Goal: Task Accomplishment & Management: Use online tool/utility

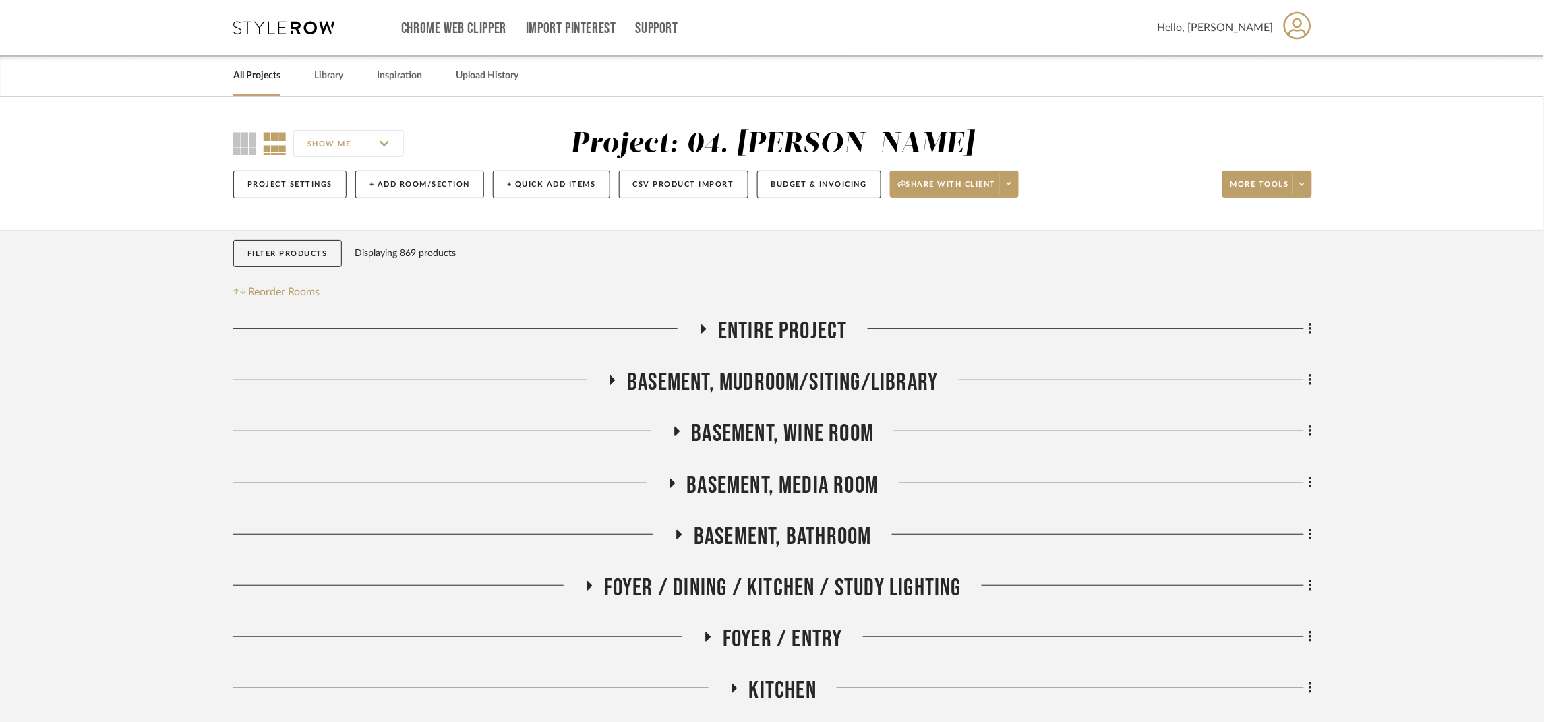
click at [843, 479] on span "Basement, Media Room" at bounding box center [783, 485] width 192 height 29
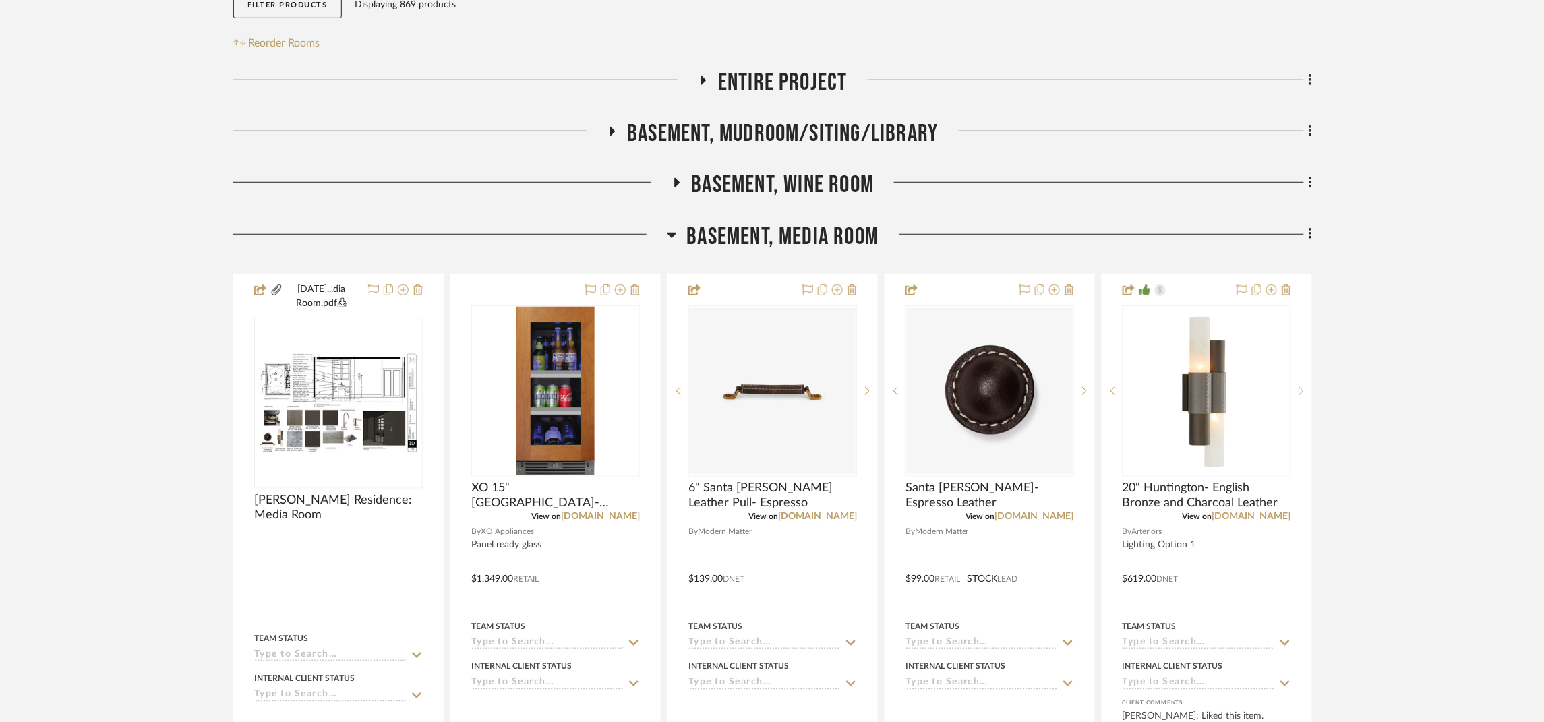
scroll to position [505, 0]
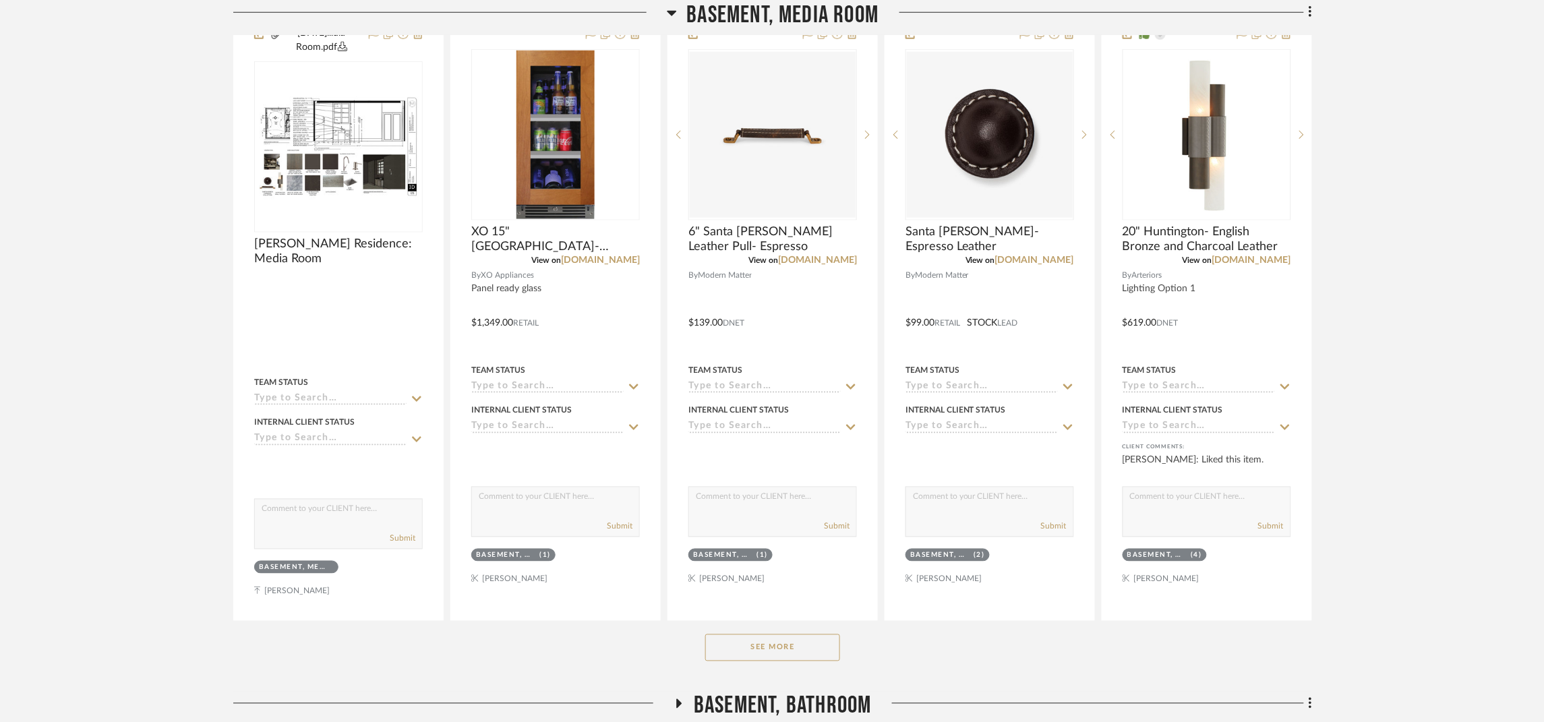
click at [812, 653] on button "See More" at bounding box center [772, 647] width 135 height 27
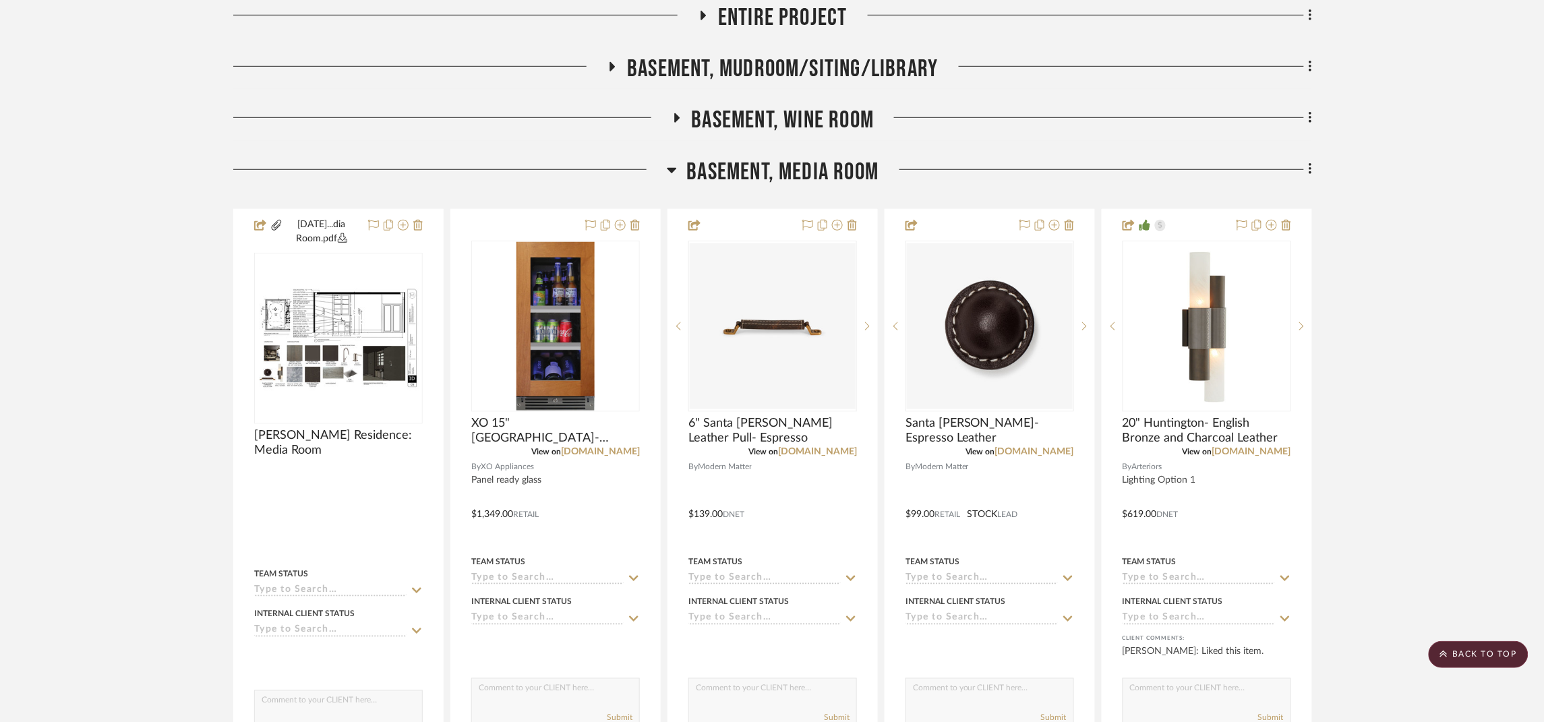
scroll to position [303, 0]
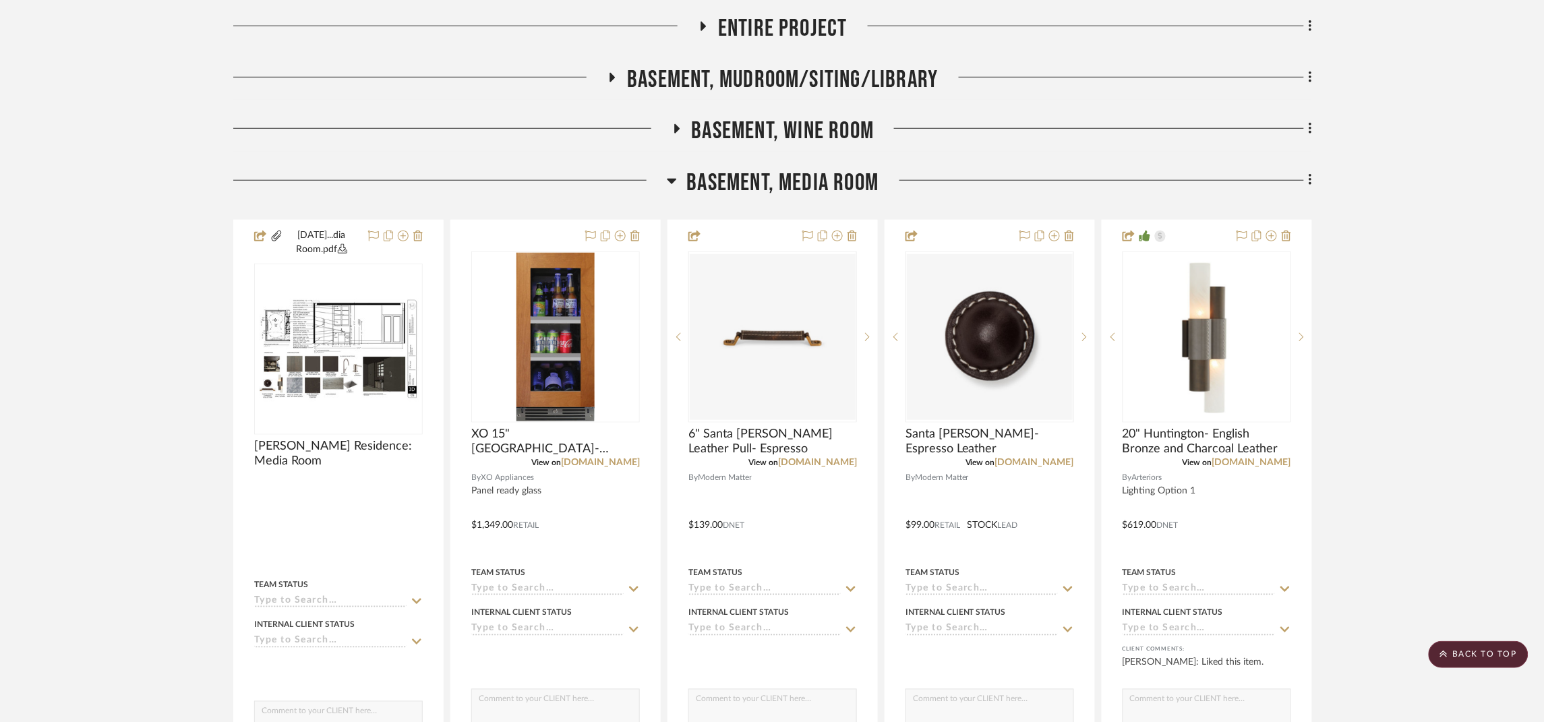
click at [823, 127] on span "Basement, Wine Room" at bounding box center [783, 131] width 183 height 29
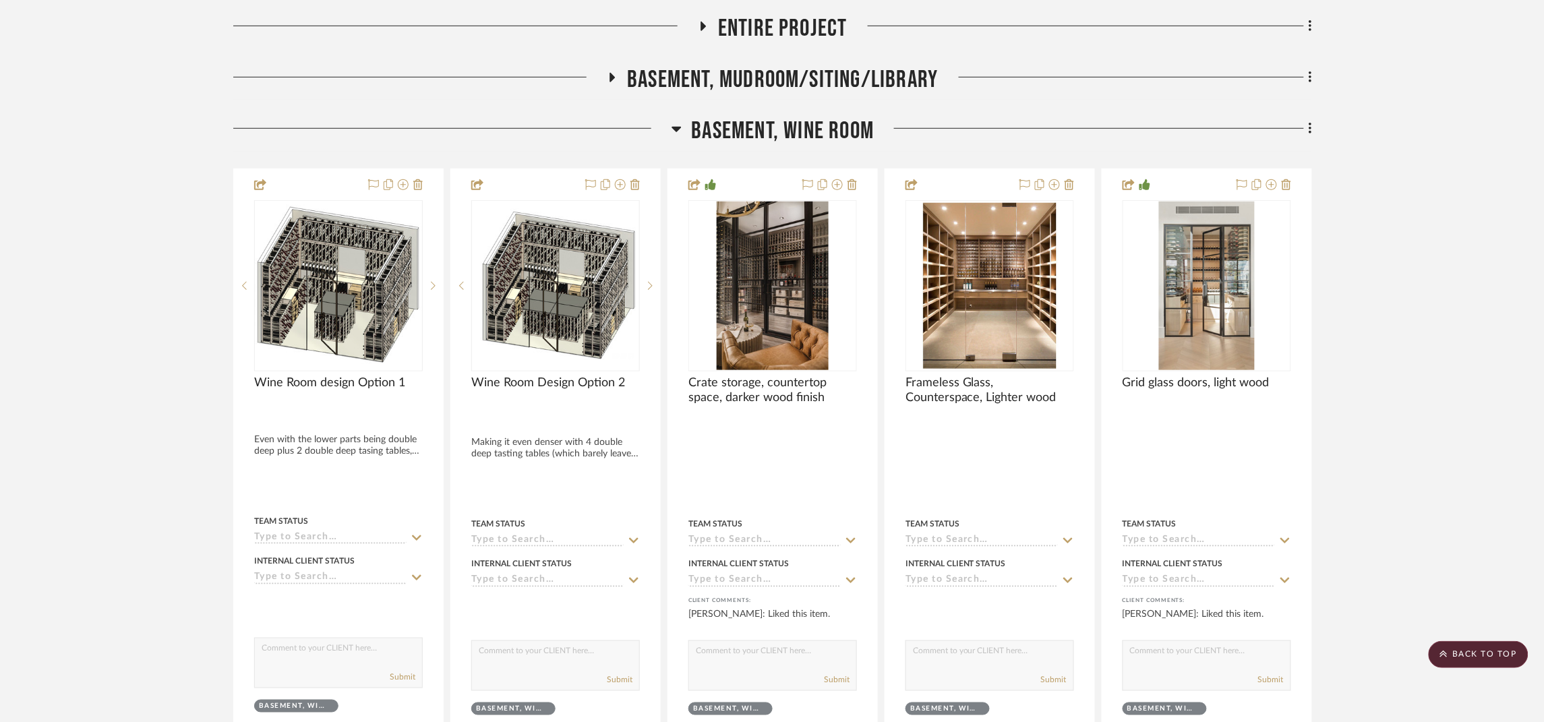
click at [831, 75] on span "Basement, Mudroom/Siting/Library" at bounding box center [782, 79] width 311 height 29
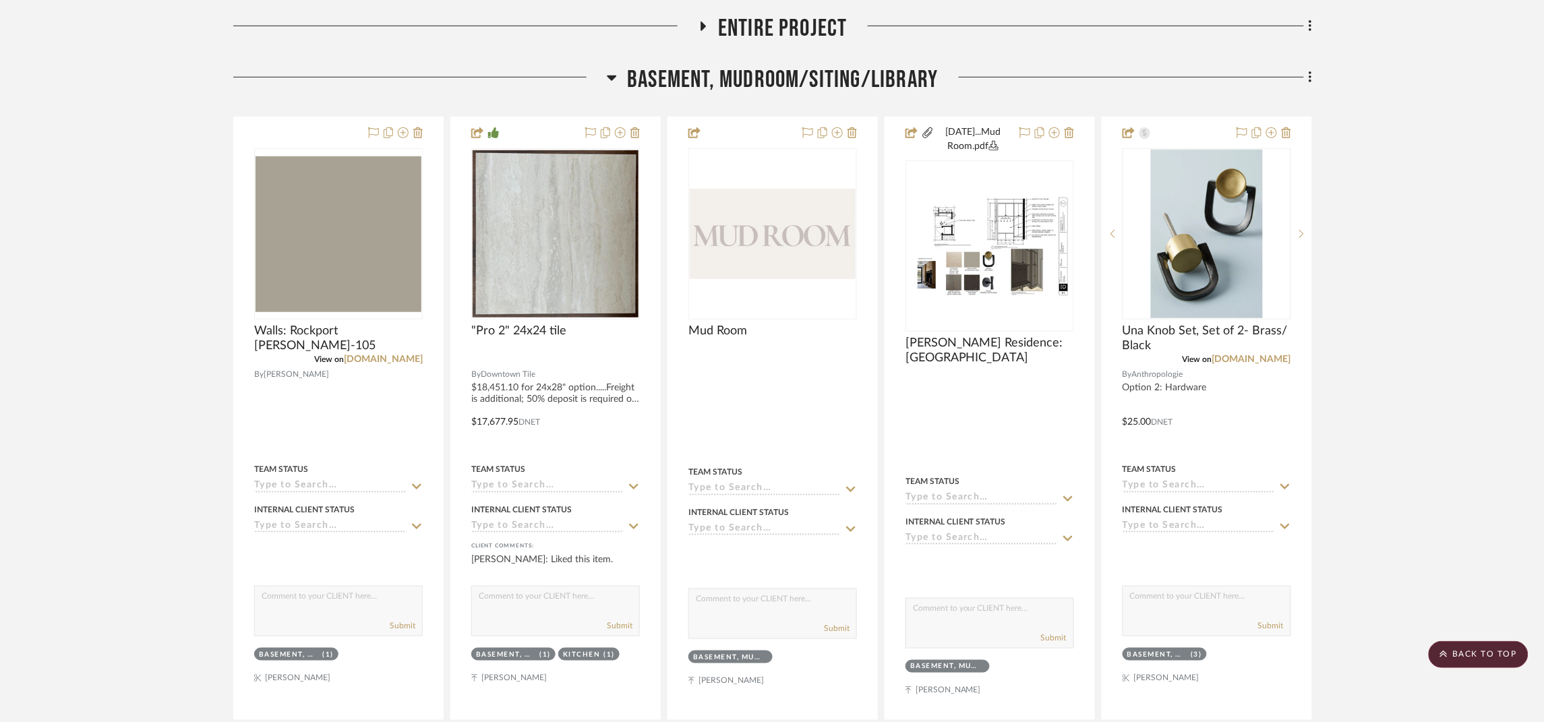
click at [837, 80] on span "Basement, Mudroom/Siting/Library" at bounding box center [782, 79] width 311 height 29
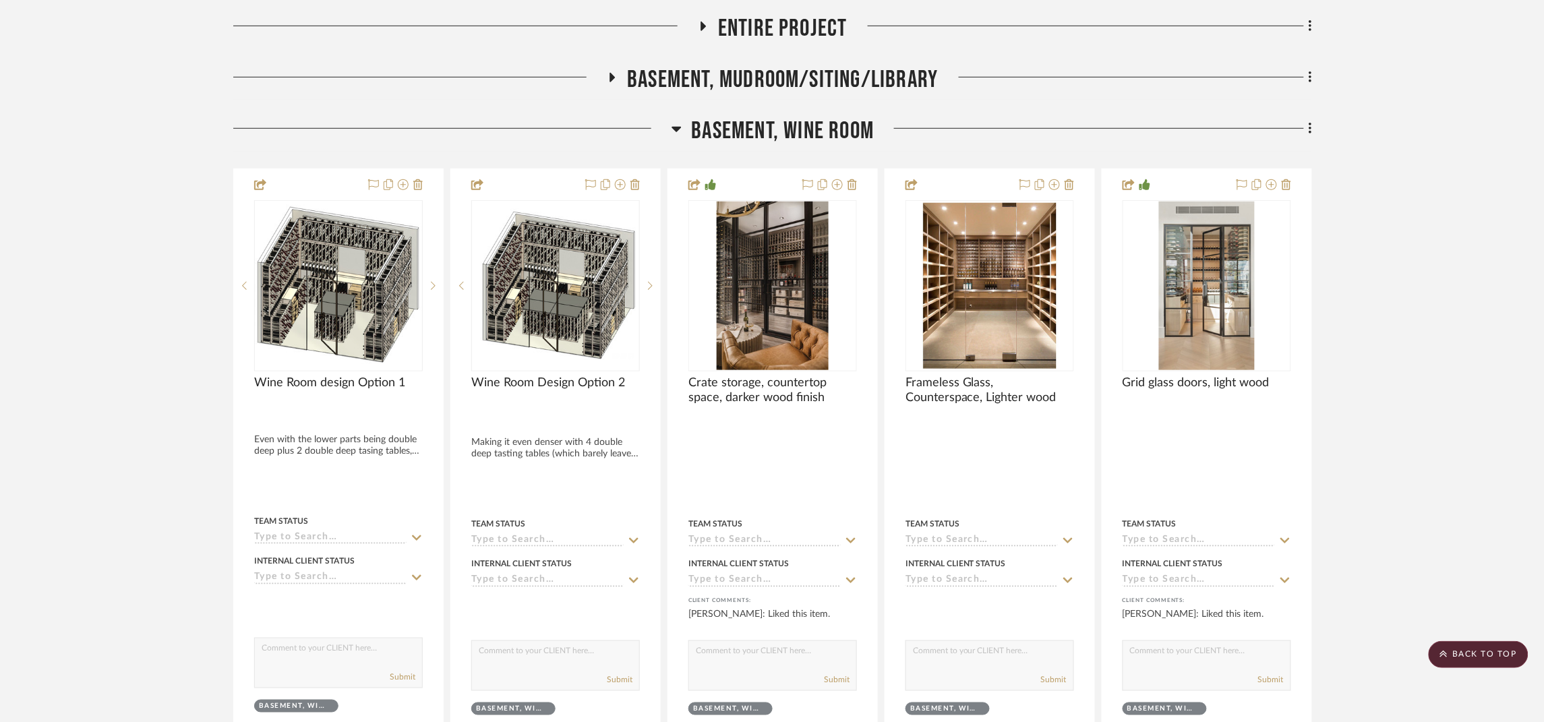
click at [828, 137] on span "Basement, Wine Room" at bounding box center [783, 131] width 183 height 29
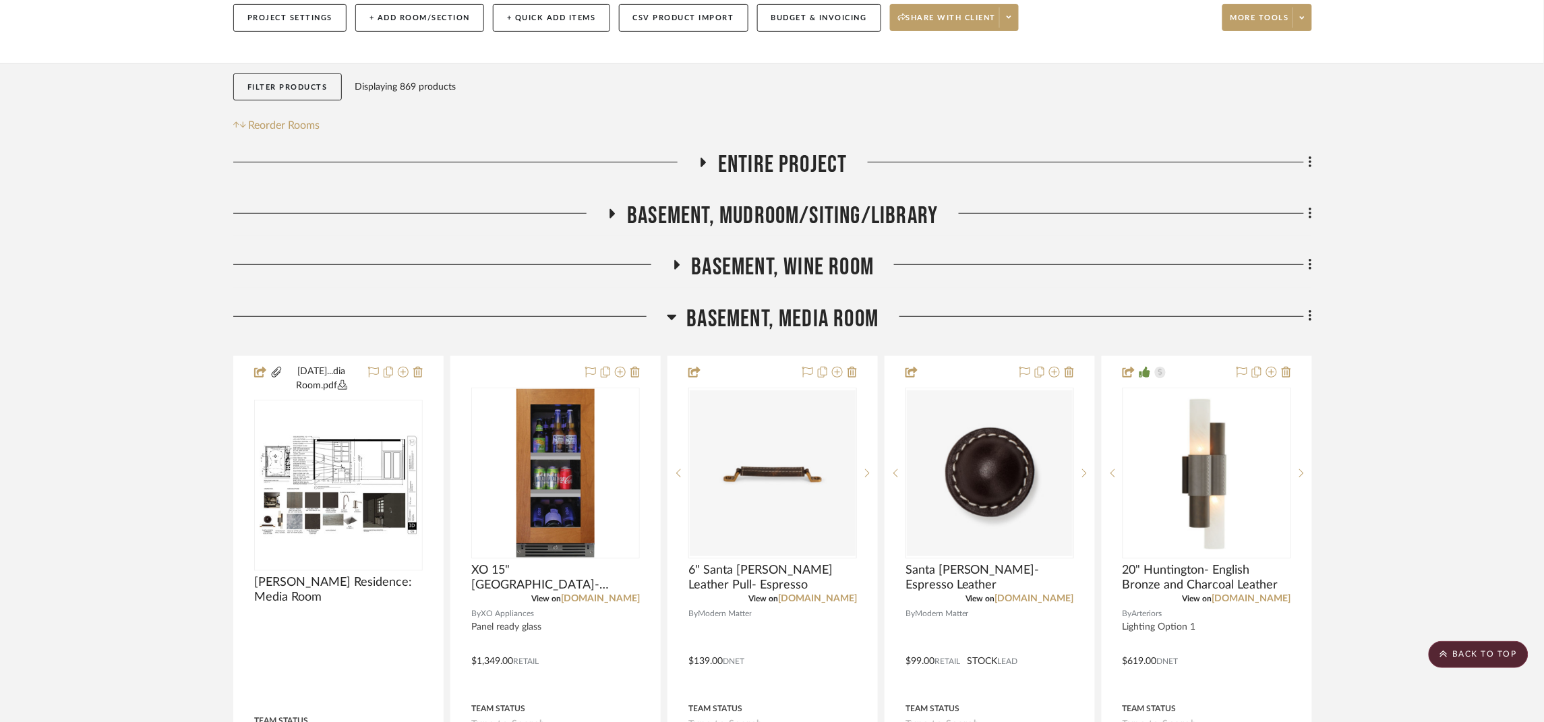
scroll to position [0, 0]
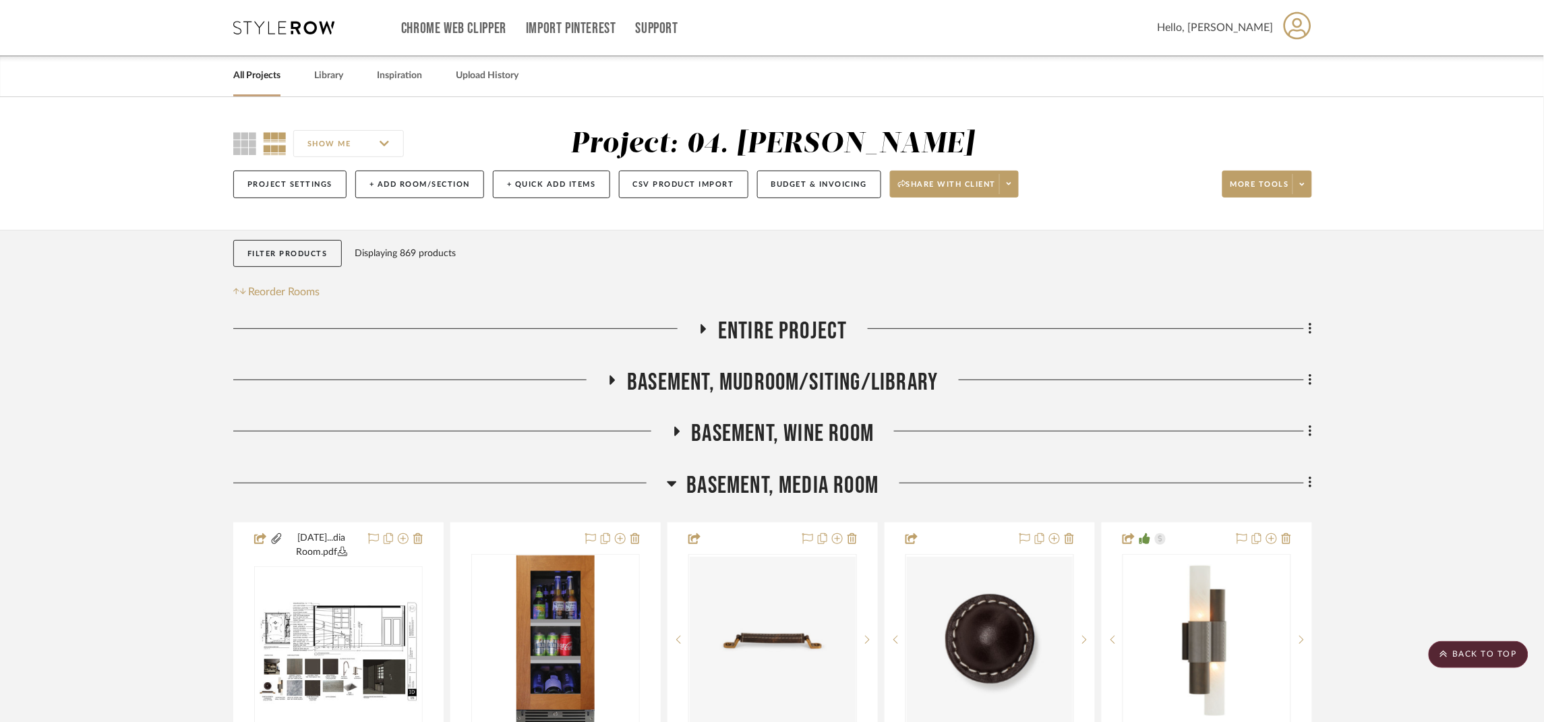
click at [792, 327] on span "Entire Project" at bounding box center [782, 331] width 129 height 29
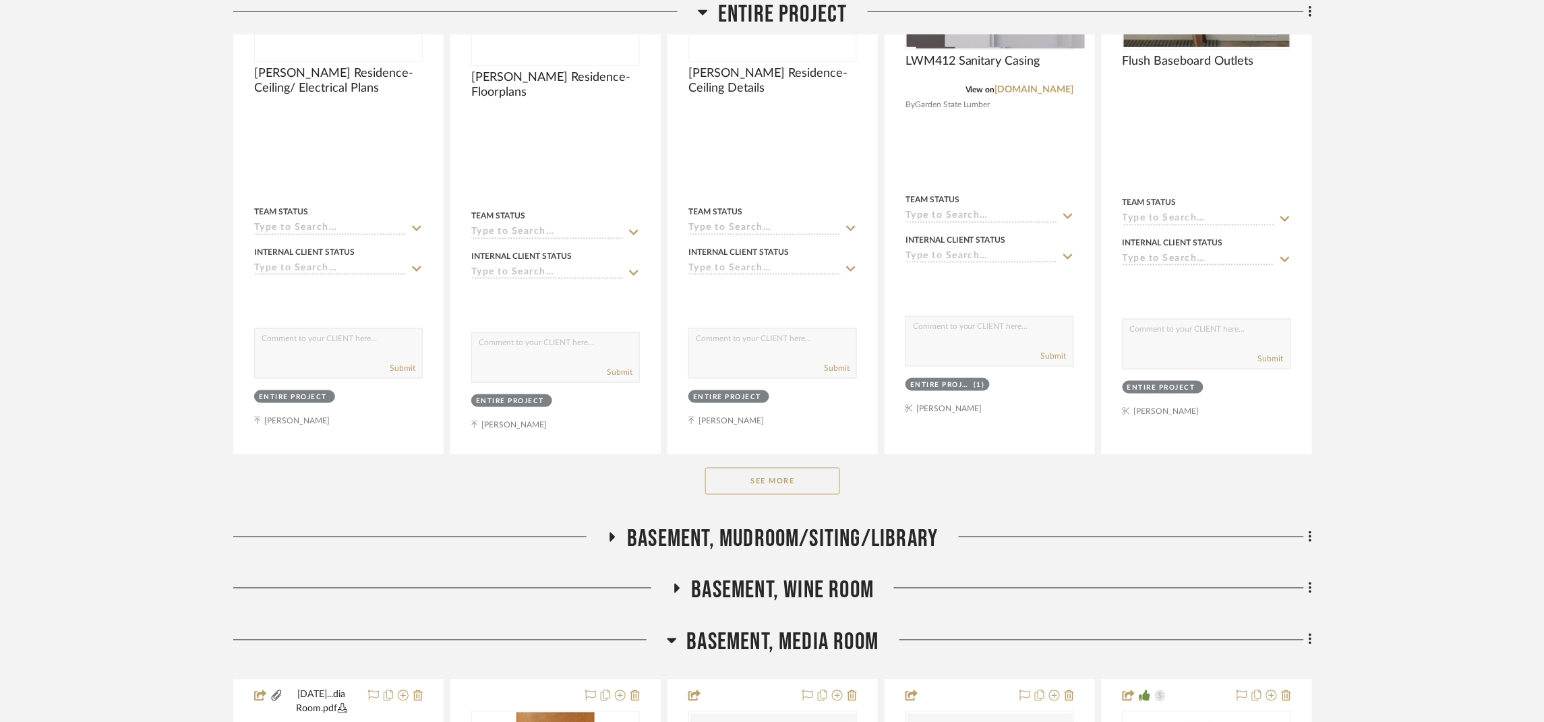
scroll to position [708, 0]
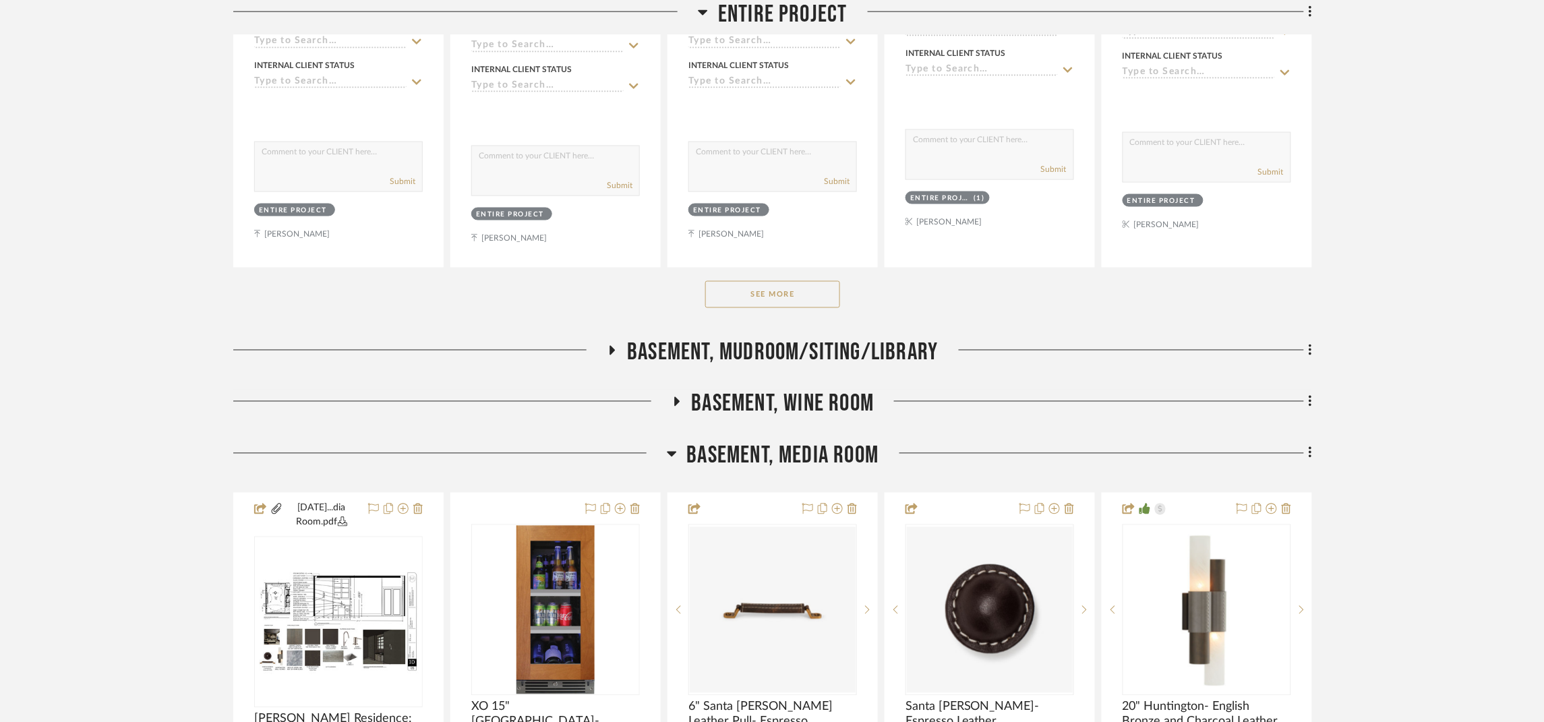
click at [777, 288] on button "See More" at bounding box center [772, 294] width 135 height 27
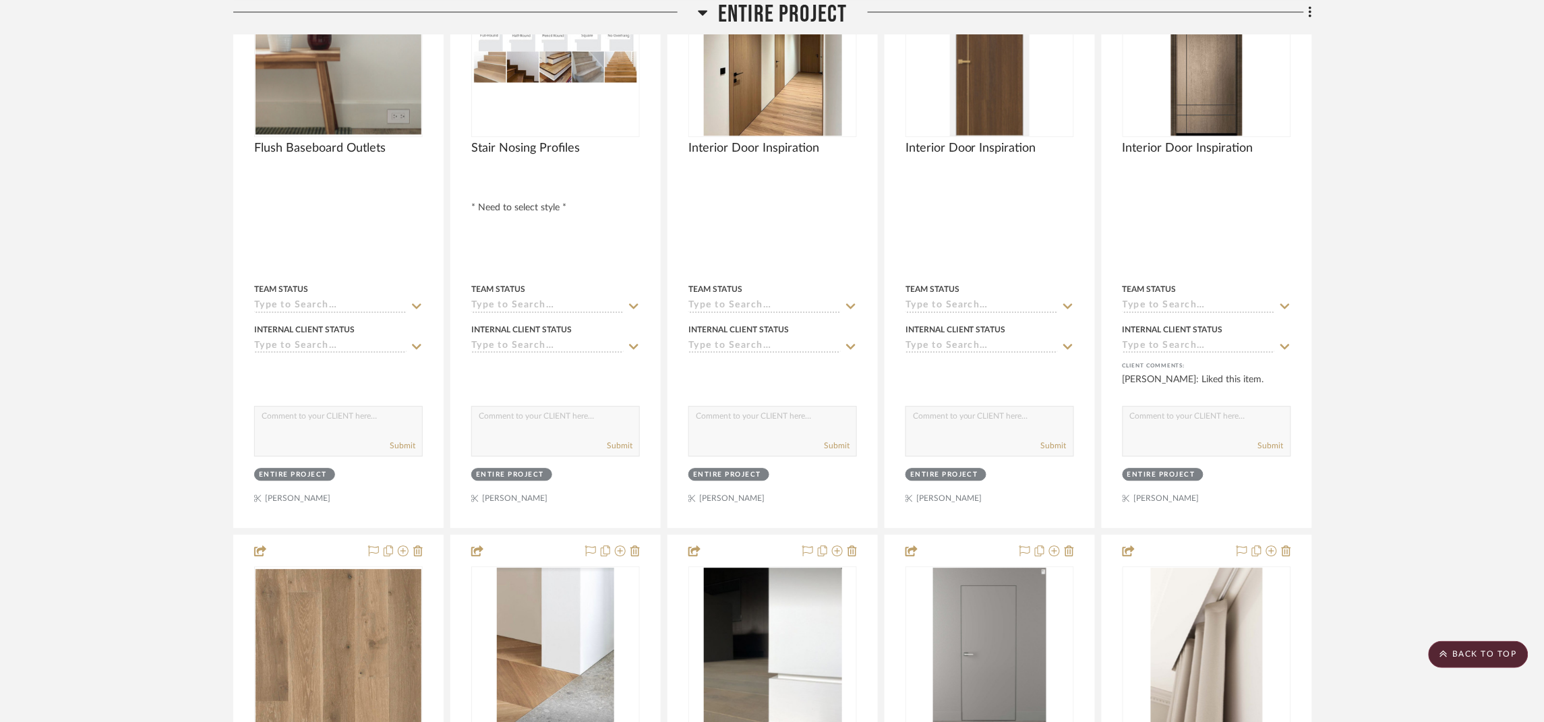
scroll to position [714, 0]
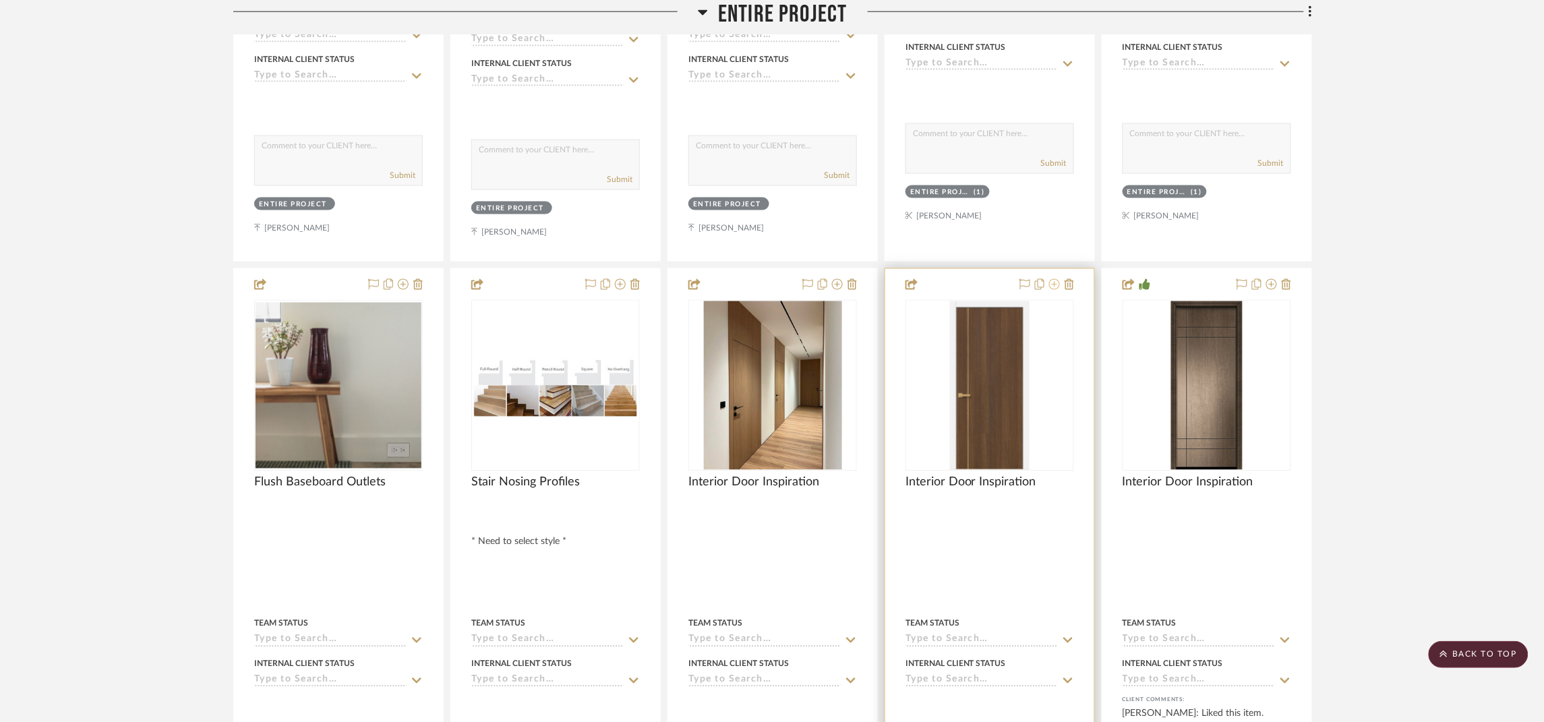
click at [1053, 285] on icon at bounding box center [1054, 284] width 11 height 11
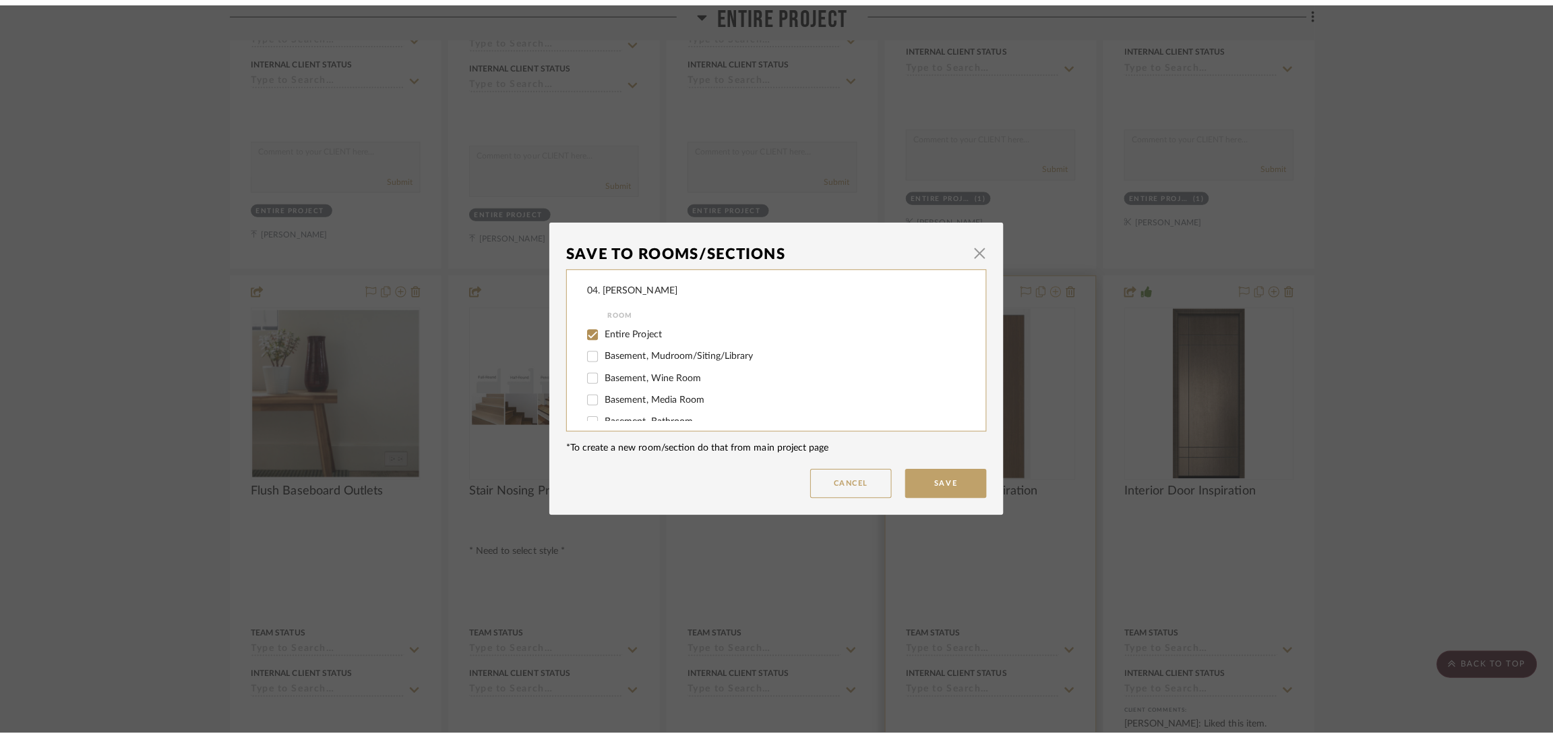
scroll to position [0, 0]
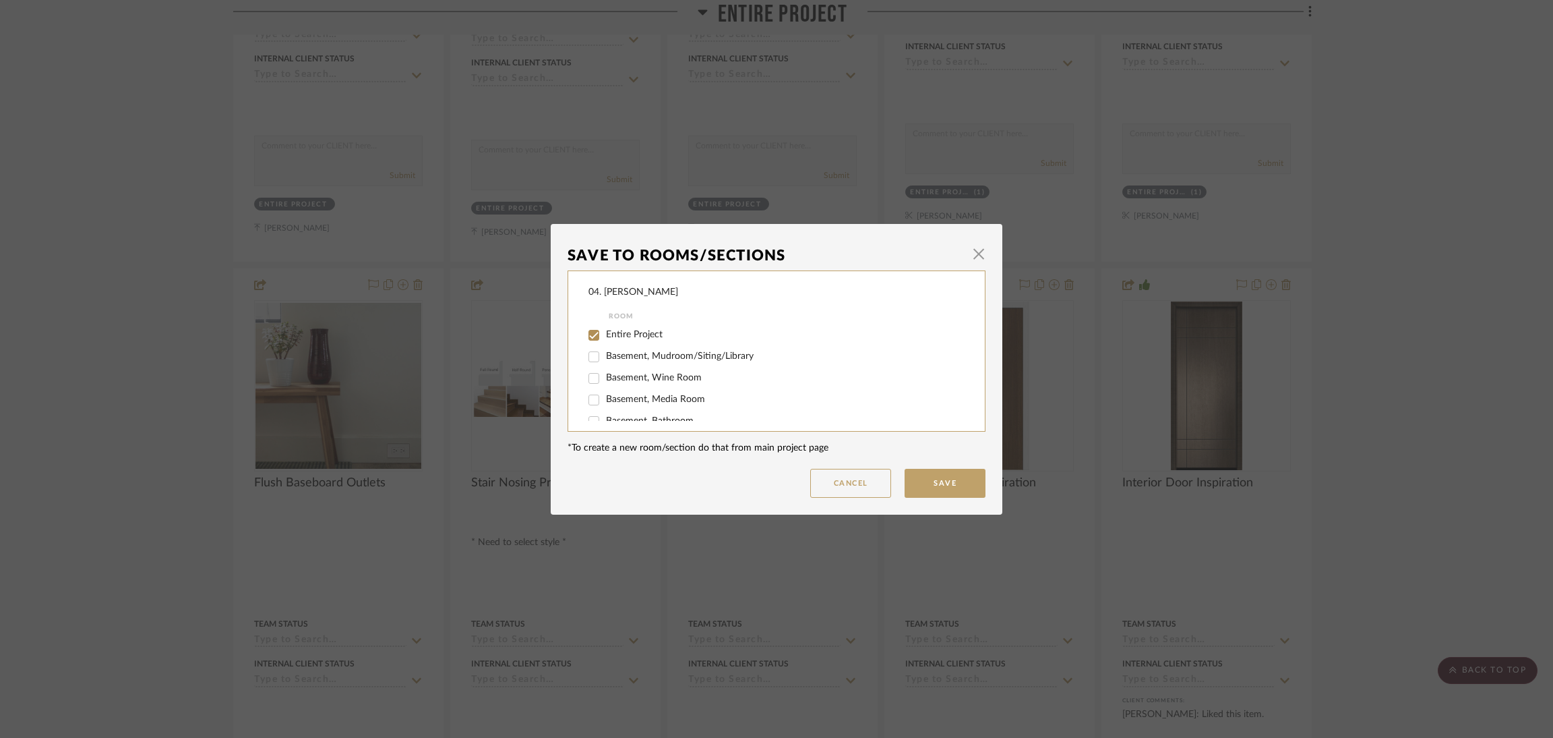
click at [633, 338] on span "Entire Project" at bounding box center [634, 334] width 57 height 9
click at [605, 338] on input "Entire Project" at bounding box center [594, 335] width 22 height 22
checkbox input "false"
click at [636, 392] on div "Considering" at bounding box center [768, 387] width 358 height 22
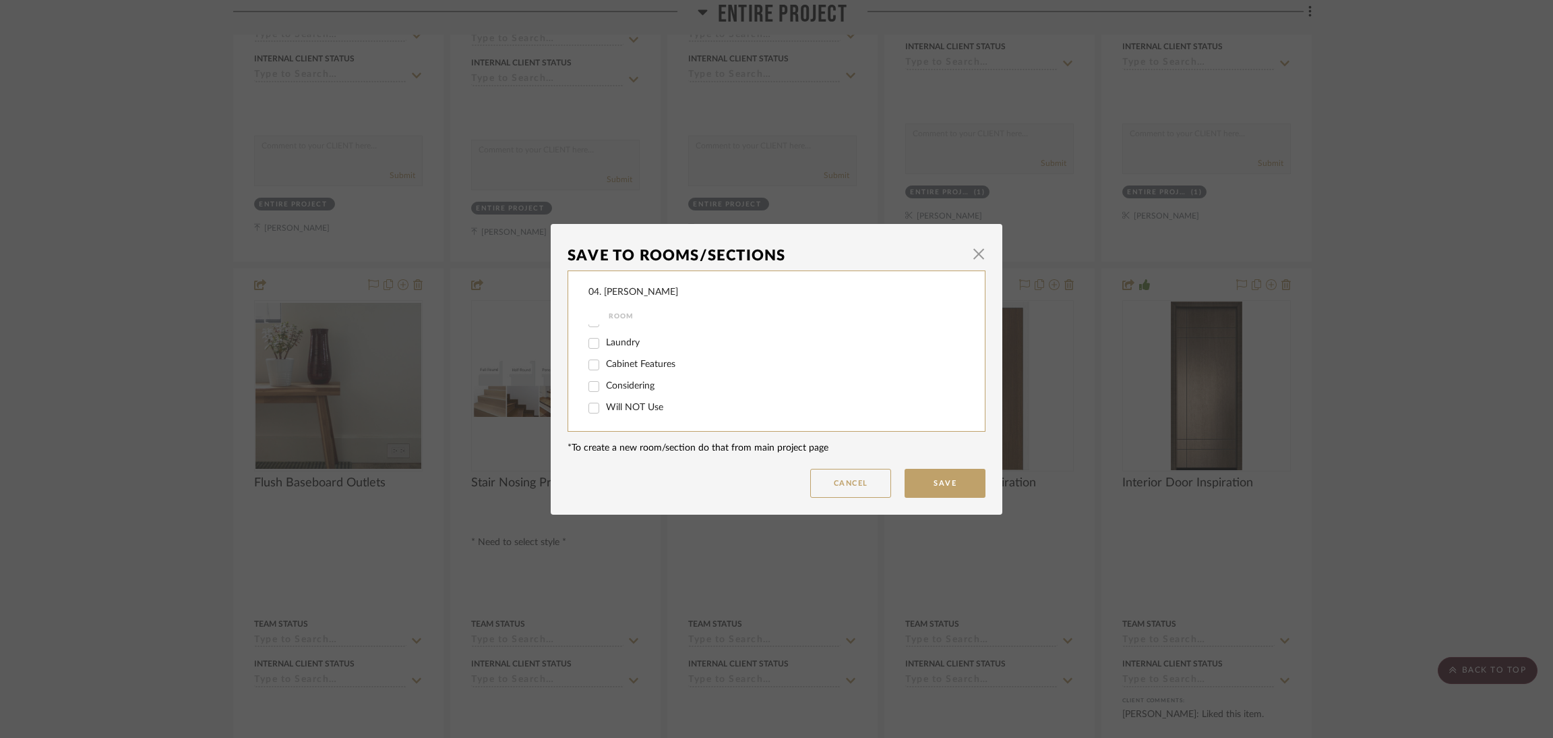
click at [648, 381] on span "Considering" at bounding box center [630, 385] width 49 height 9
click at [605, 380] on input "Considering" at bounding box center [594, 387] width 22 height 22
checkbox input "true"
click at [920, 475] on button "Save" at bounding box center [945, 483] width 81 height 29
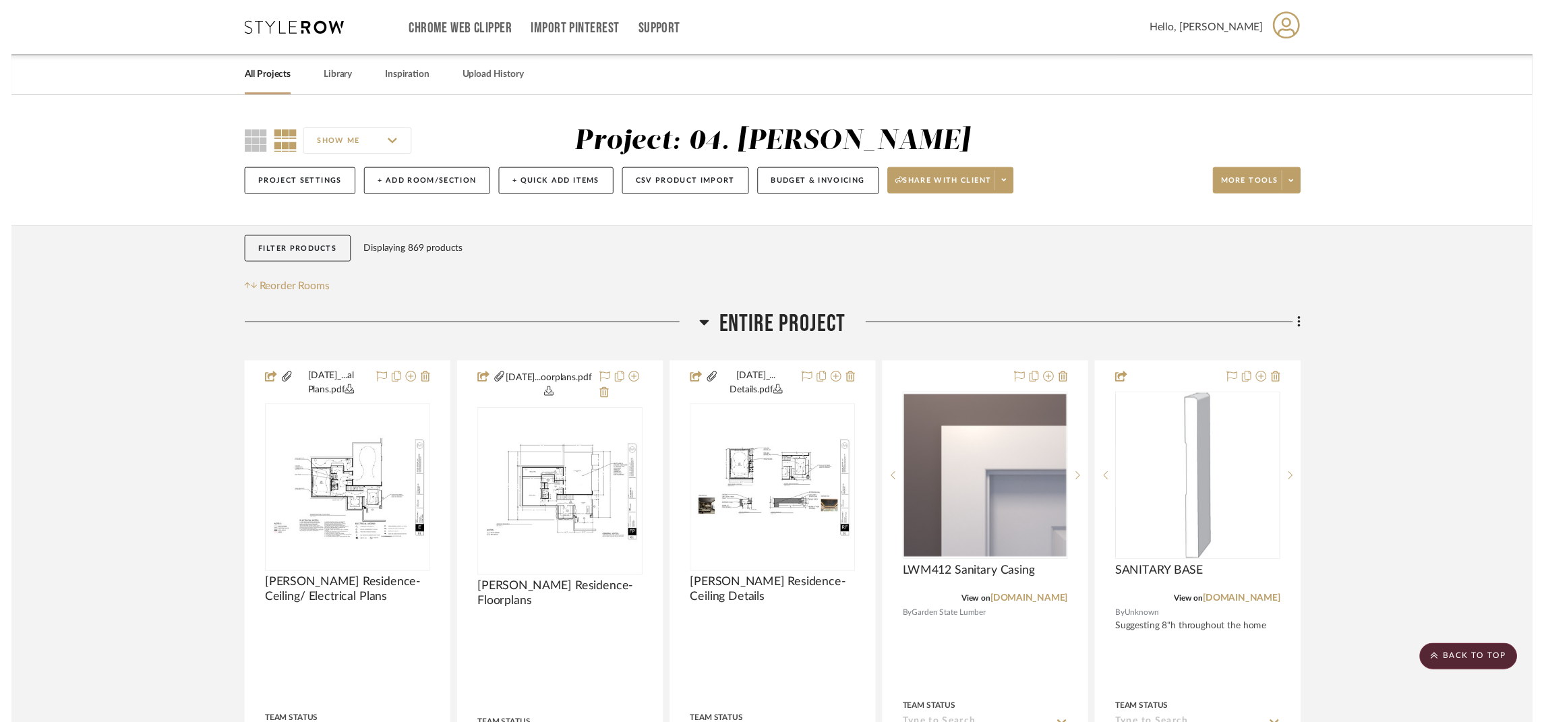
scroll to position [714, 0]
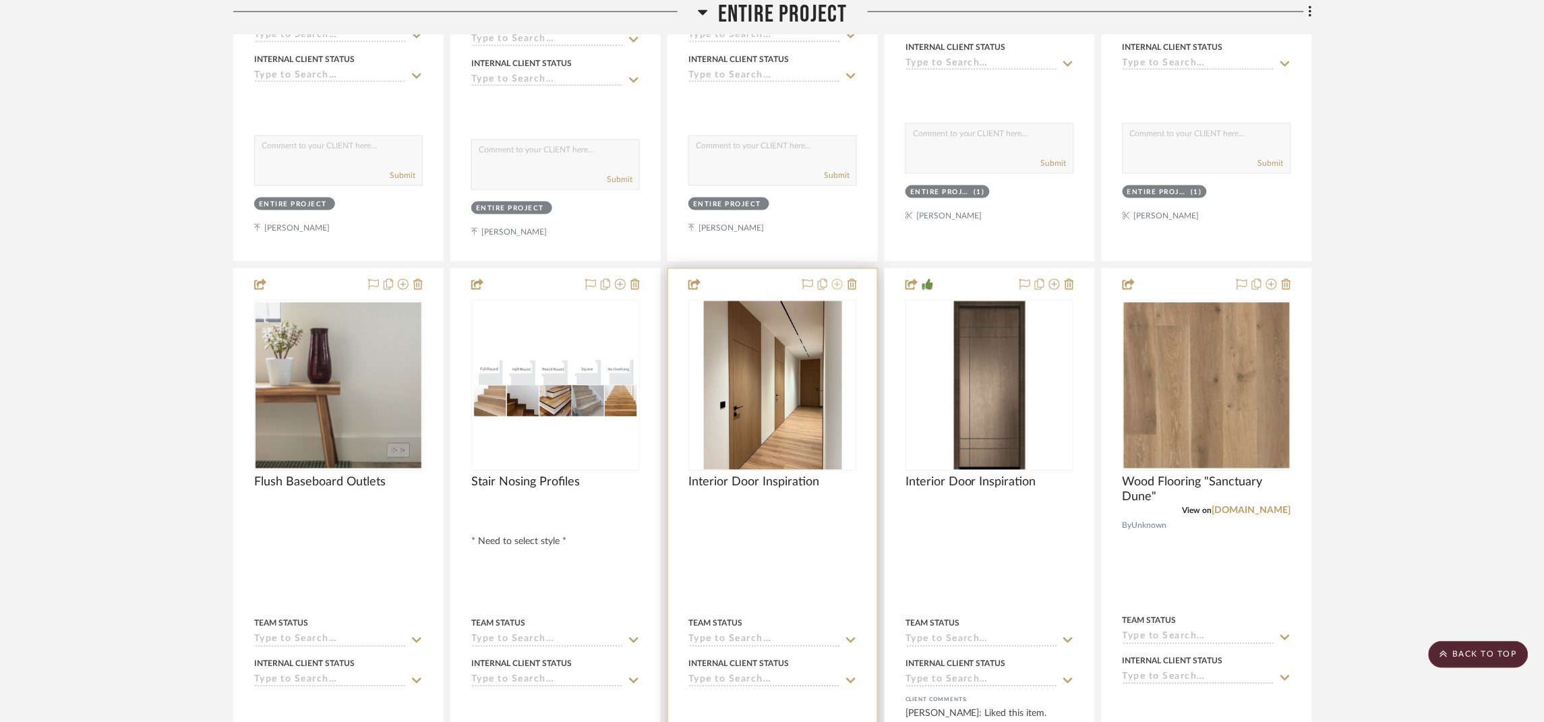
click at [839, 287] on icon at bounding box center [837, 284] width 11 height 11
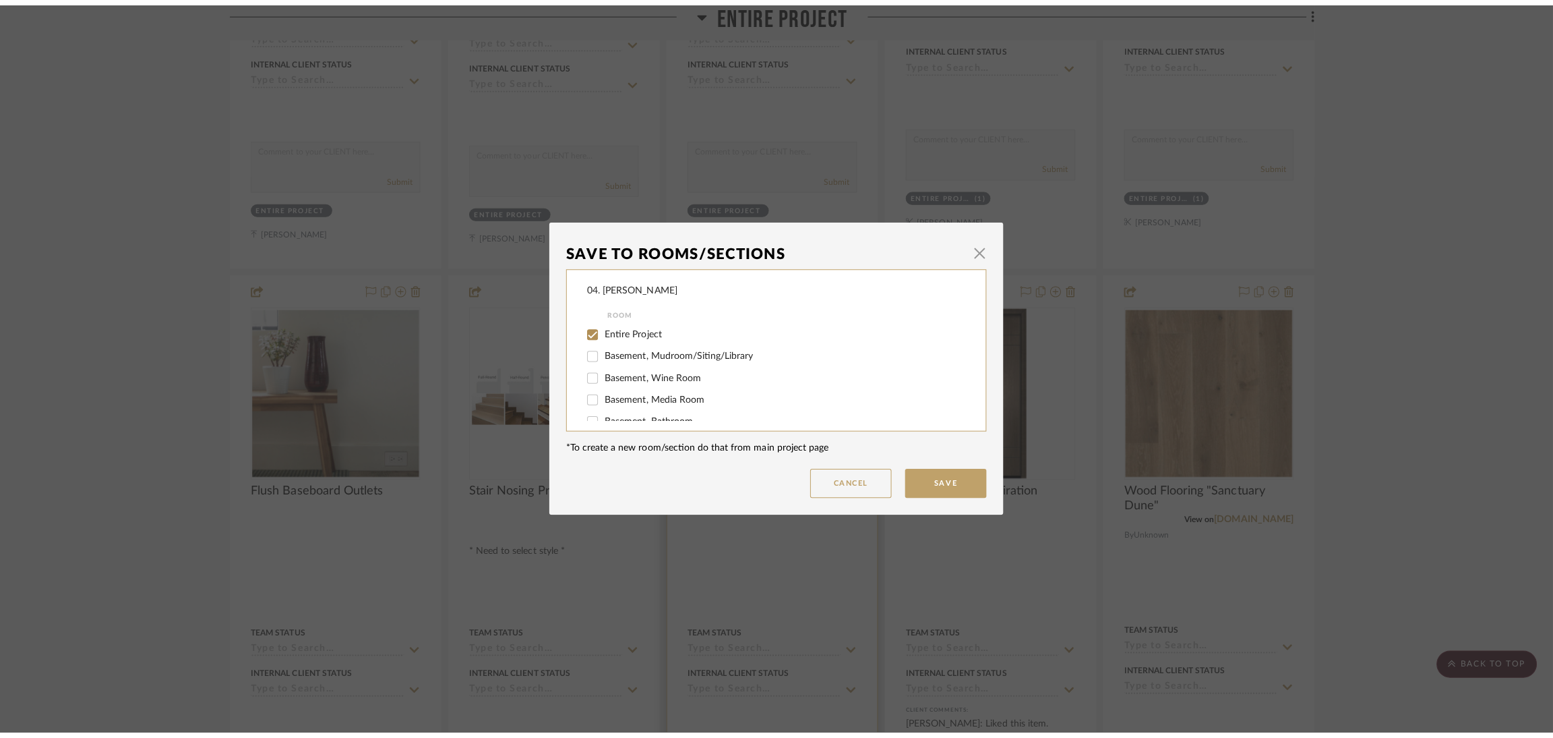
scroll to position [0, 0]
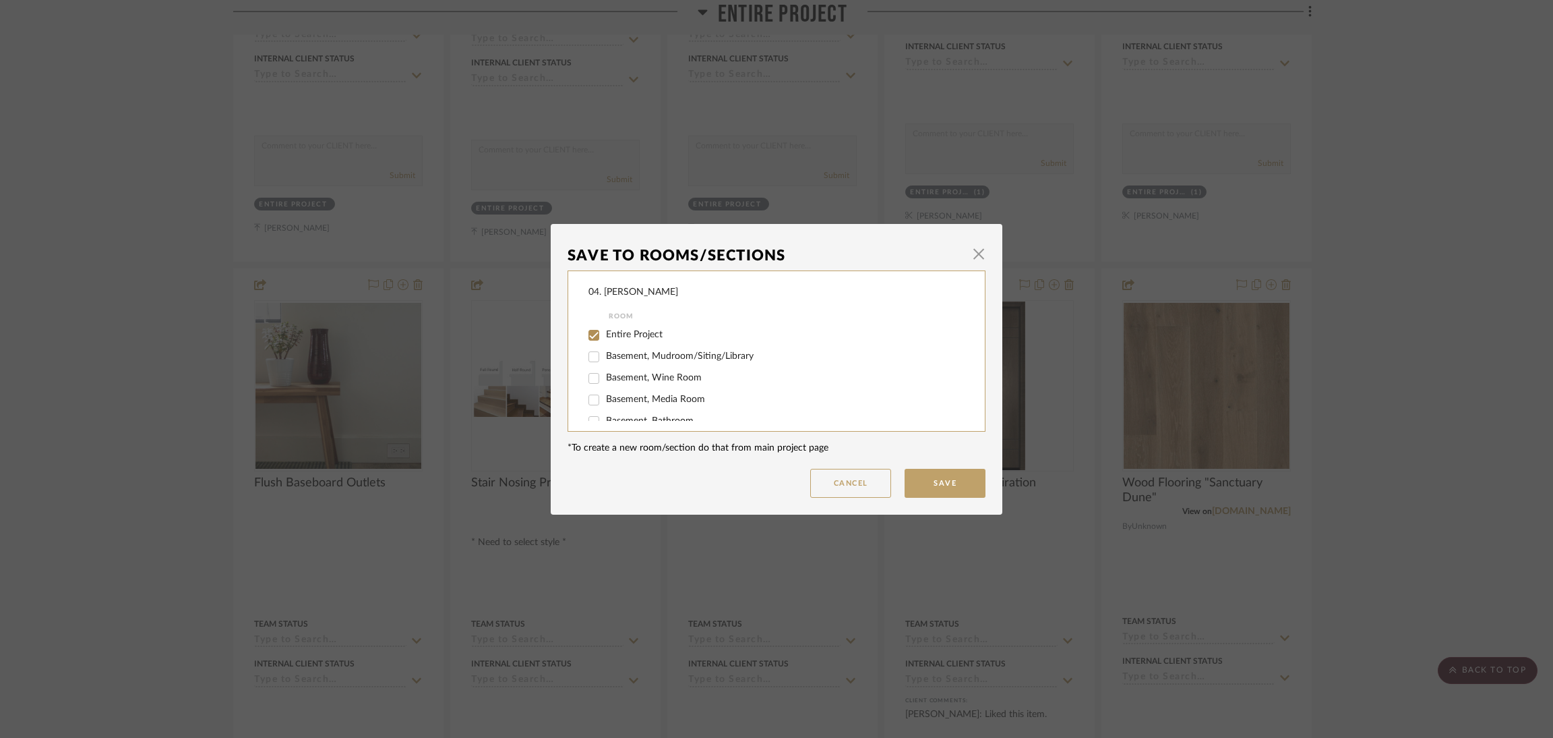
click at [650, 336] on span "Entire Project" at bounding box center [634, 334] width 57 height 9
click at [605, 336] on input "Entire Project" at bounding box center [594, 335] width 22 height 22
checkbox input "false"
click at [645, 389] on span "Considering" at bounding box center [630, 385] width 49 height 9
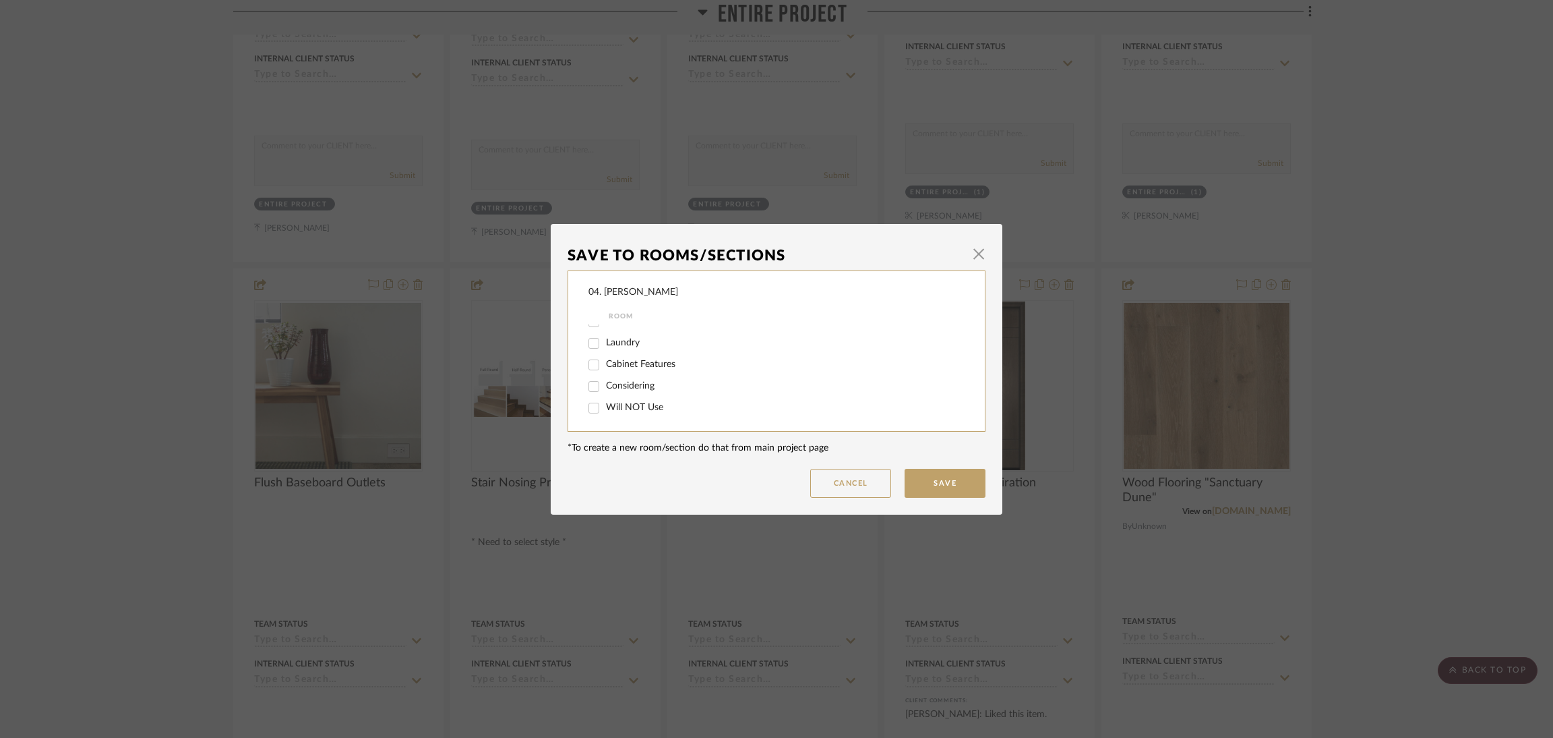
click at [605, 389] on input "Considering" at bounding box center [594, 387] width 22 height 22
checkbox input "true"
click at [953, 481] on button "Save" at bounding box center [945, 483] width 81 height 29
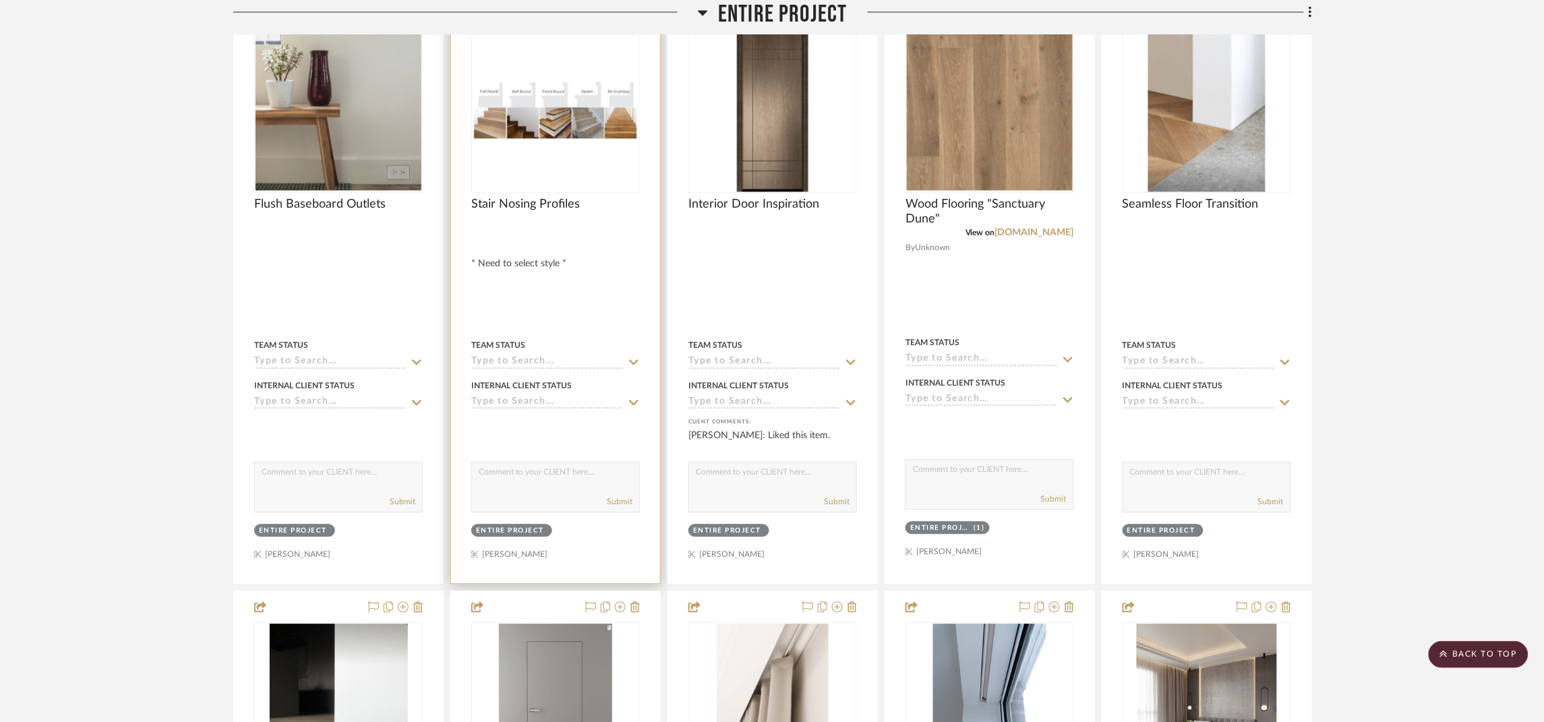
scroll to position [1321, 0]
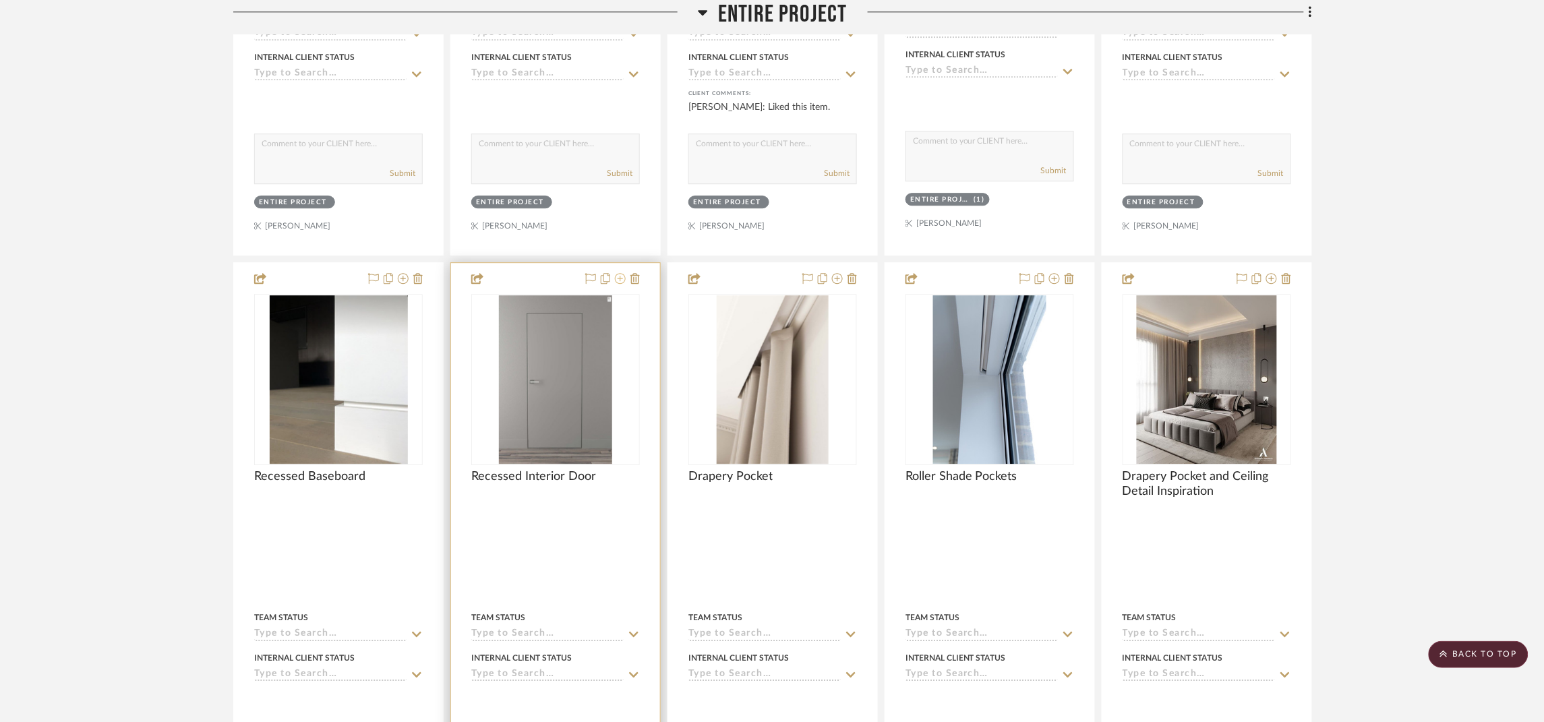
click at [617, 284] on icon at bounding box center [620, 278] width 11 height 11
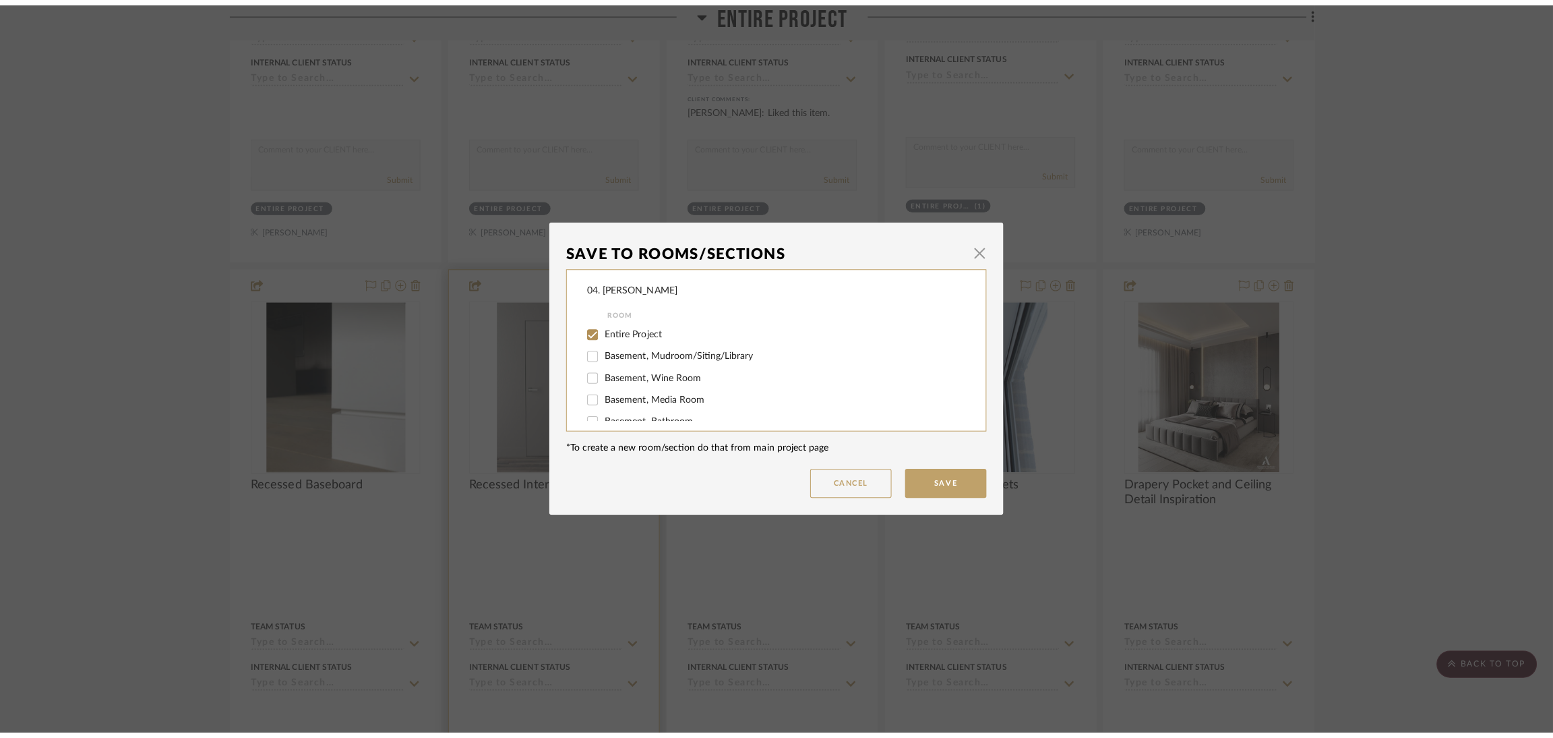
scroll to position [0, 0]
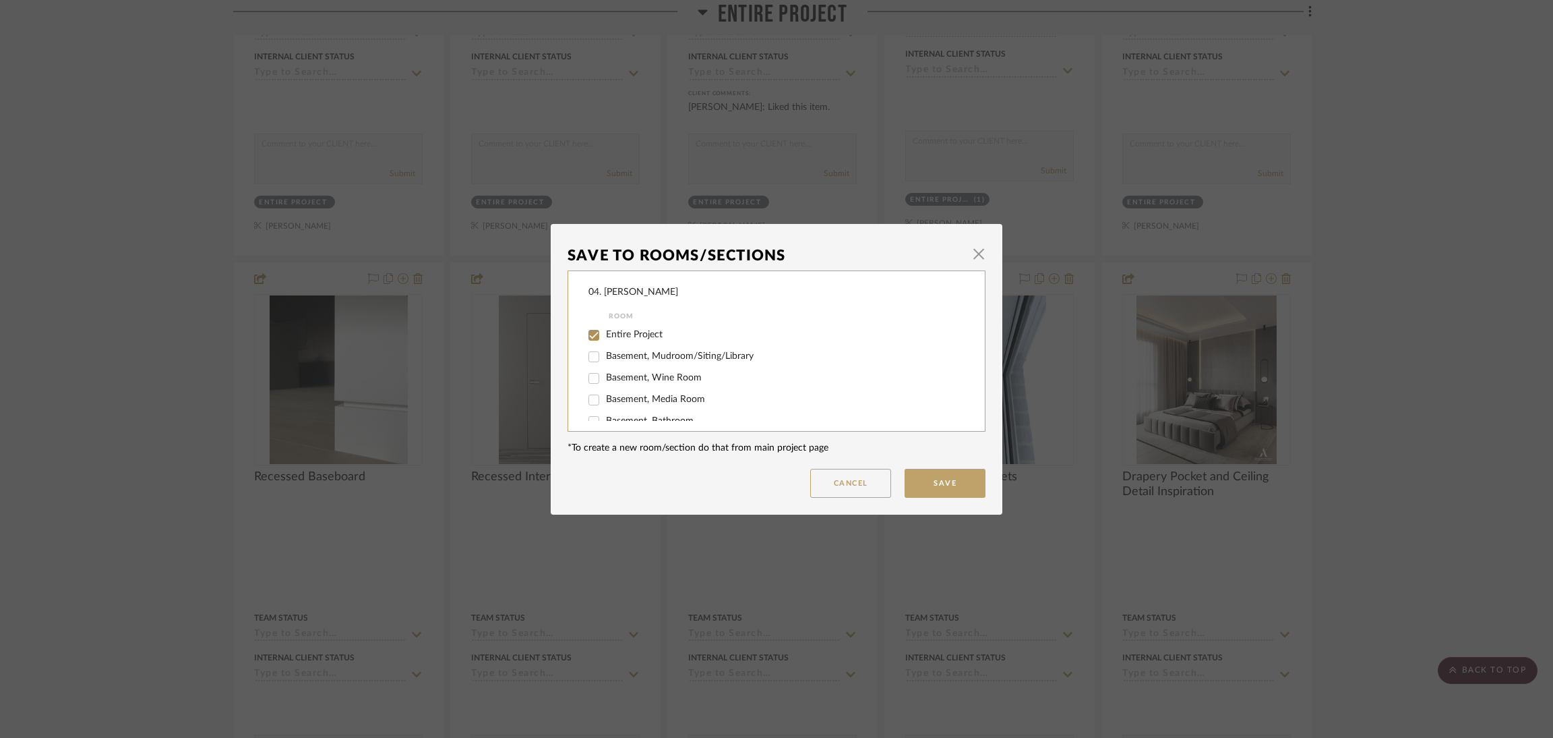
click at [620, 332] on span "Entire Project" at bounding box center [634, 334] width 57 height 9
click at [605, 332] on input "Entire Project" at bounding box center [594, 335] width 22 height 22
checkbox input "false"
click at [628, 386] on span "Considering" at bounding box center [630, 385] width 49 height 9
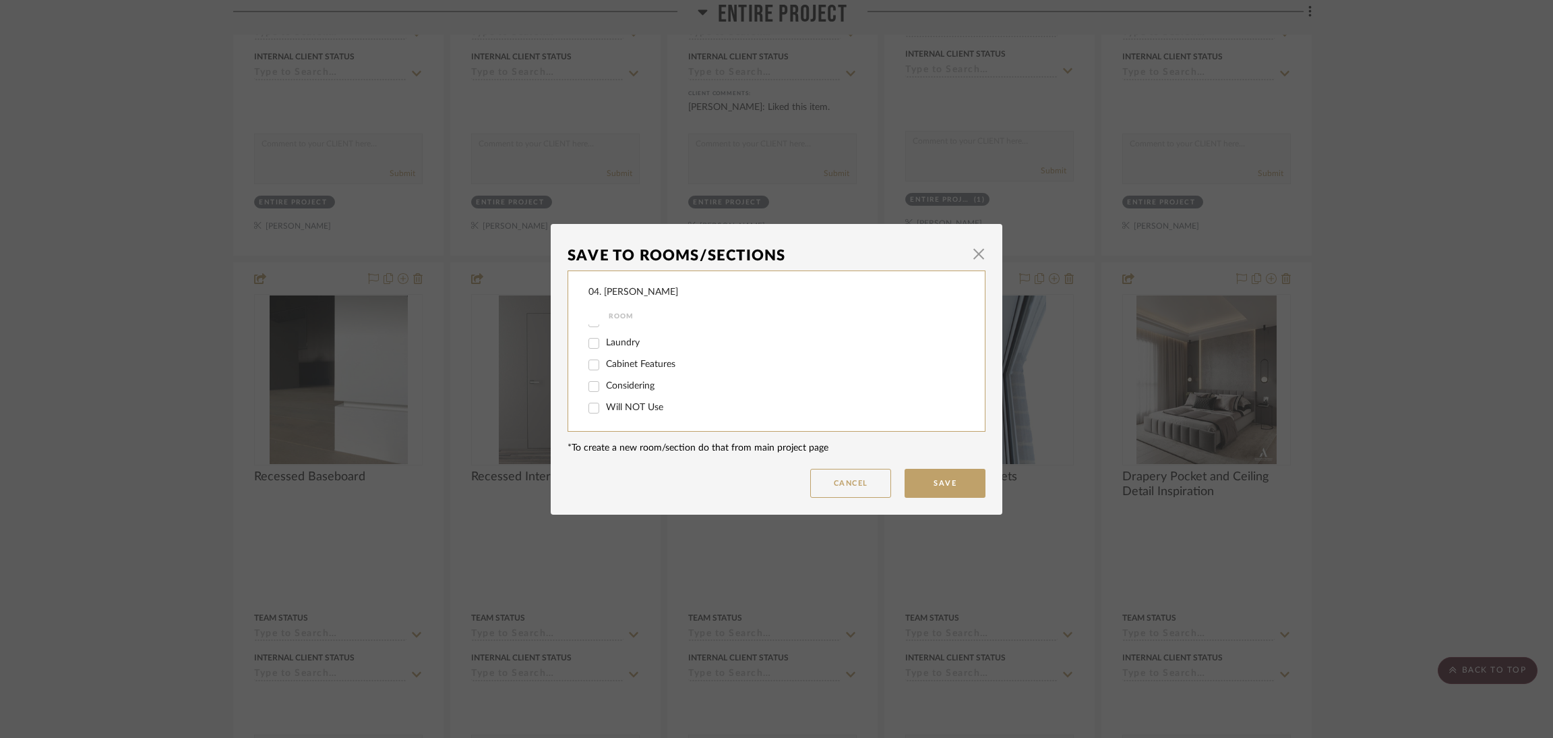
click at [605, 386] on input "Considering" at bounding box center [594, 387] width 22 height 22
checkbox input "true"
click at [960, 490] on button "Save" at bounding box center [945, 483] width 81 height 29
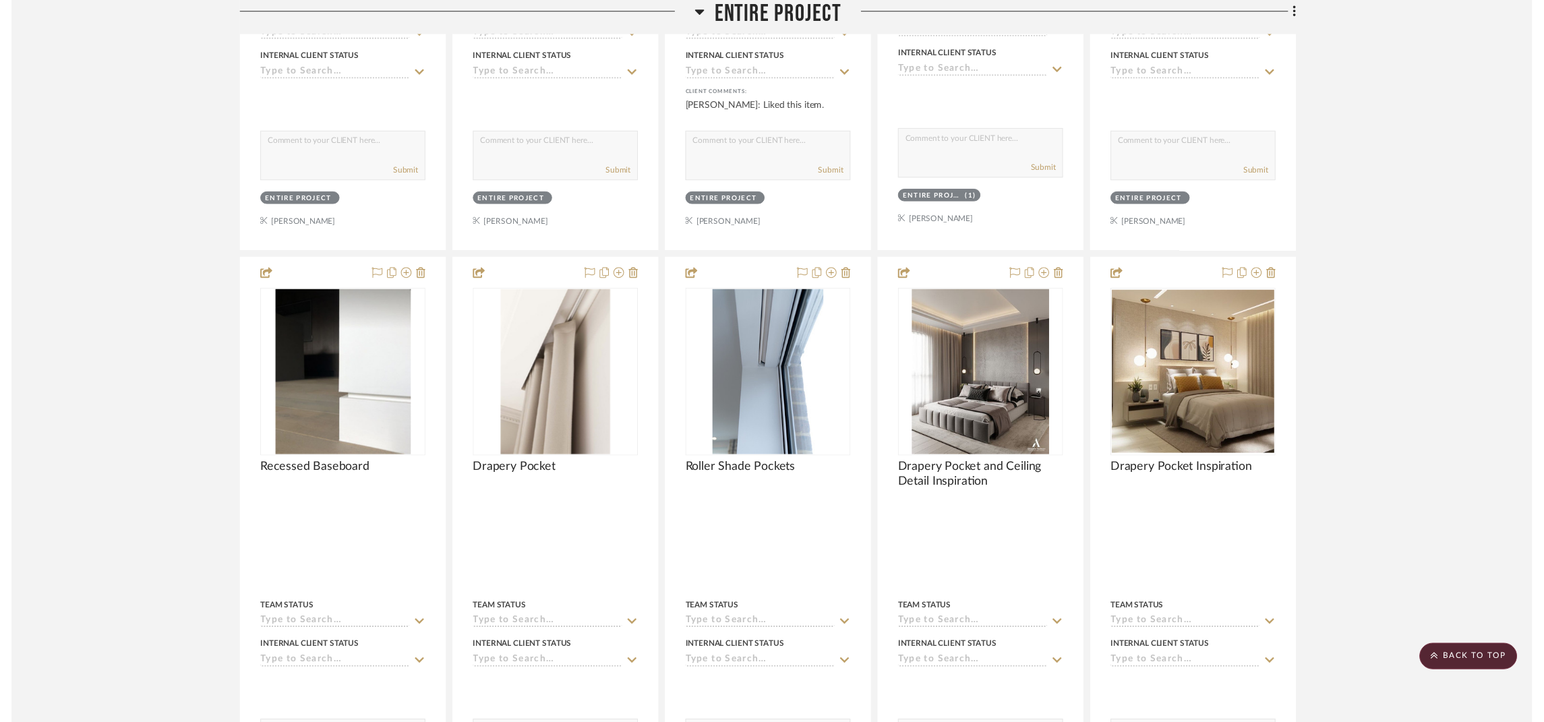
scroll to position [1321, 0]
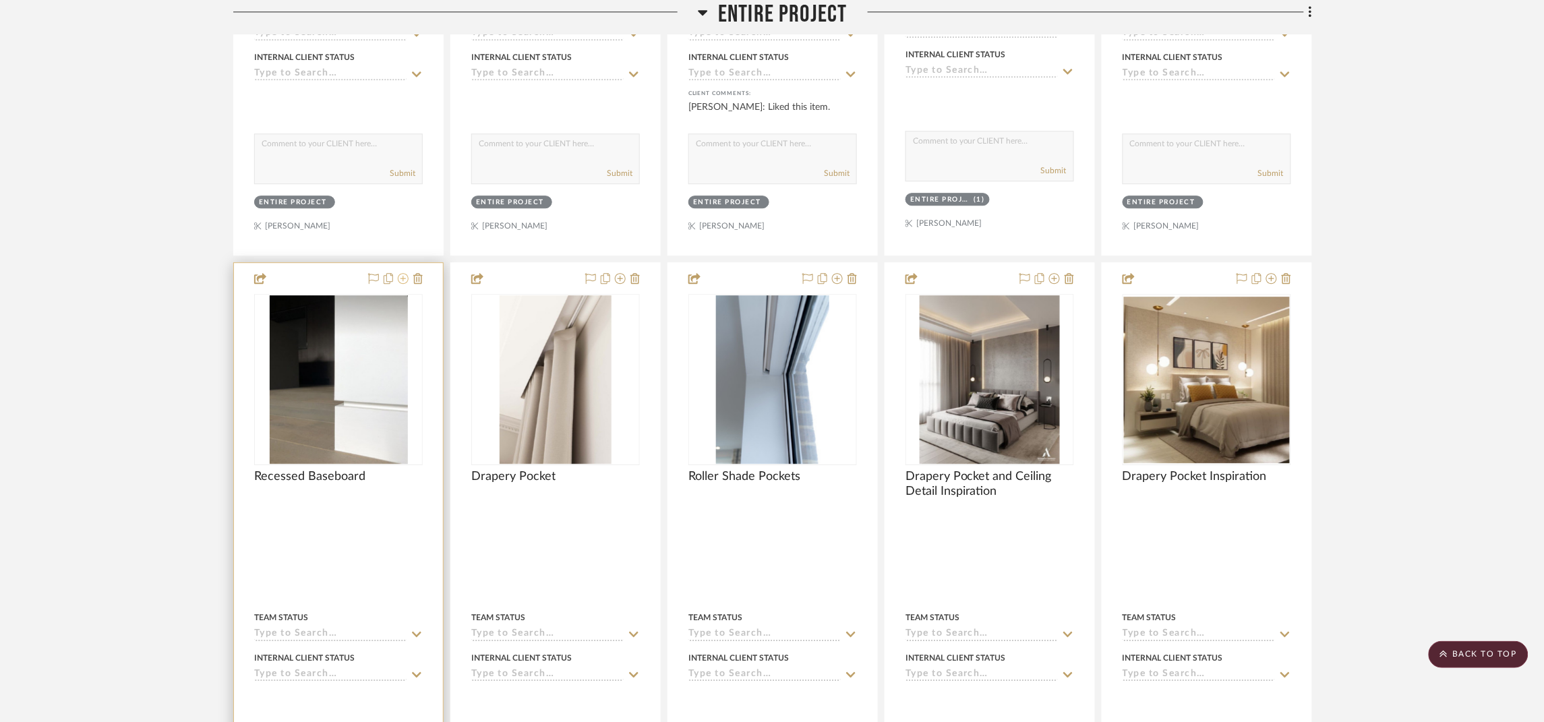
click at [403, 281] on icon at bounding box center [403, 278] width 11 height 11
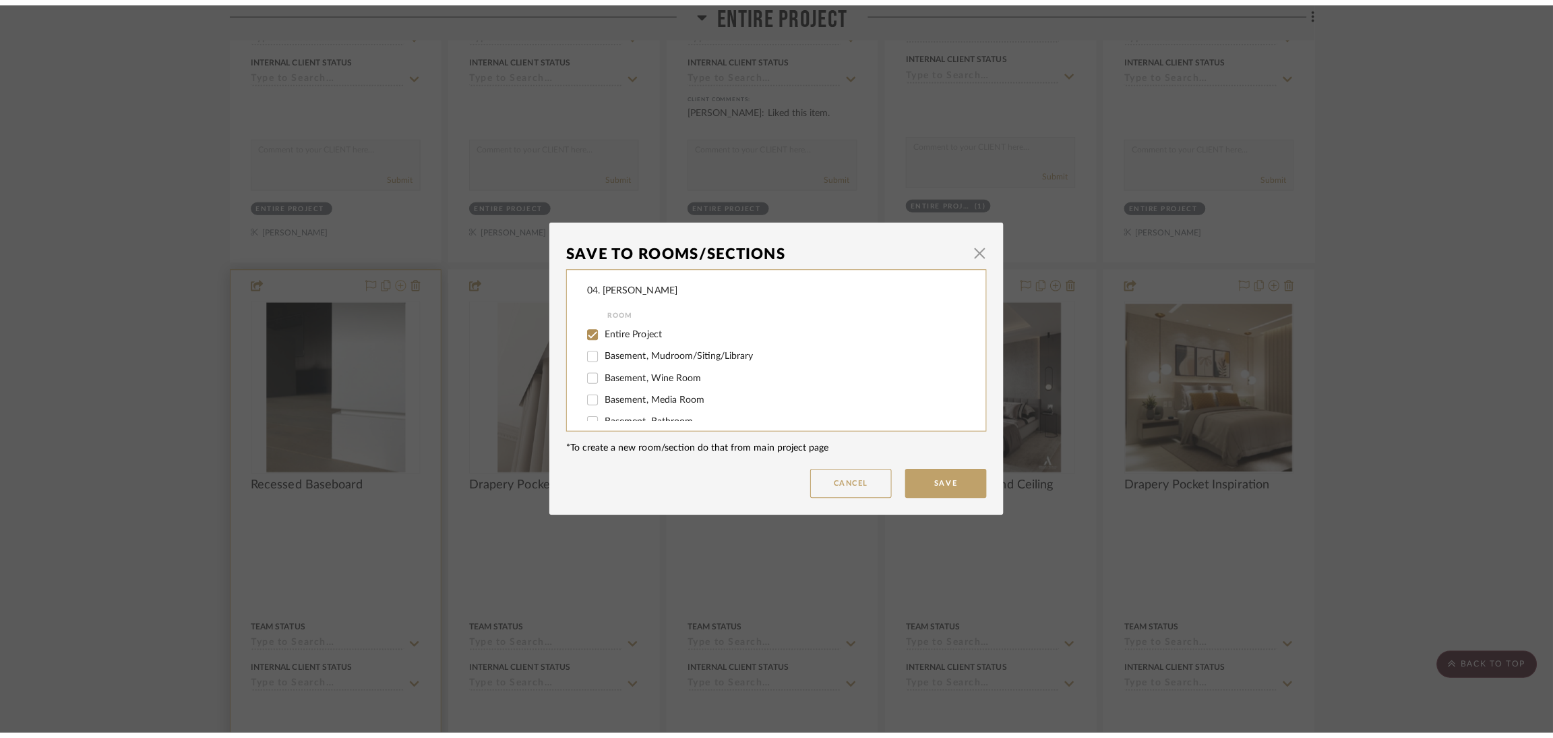
scroll to position [0, 0]
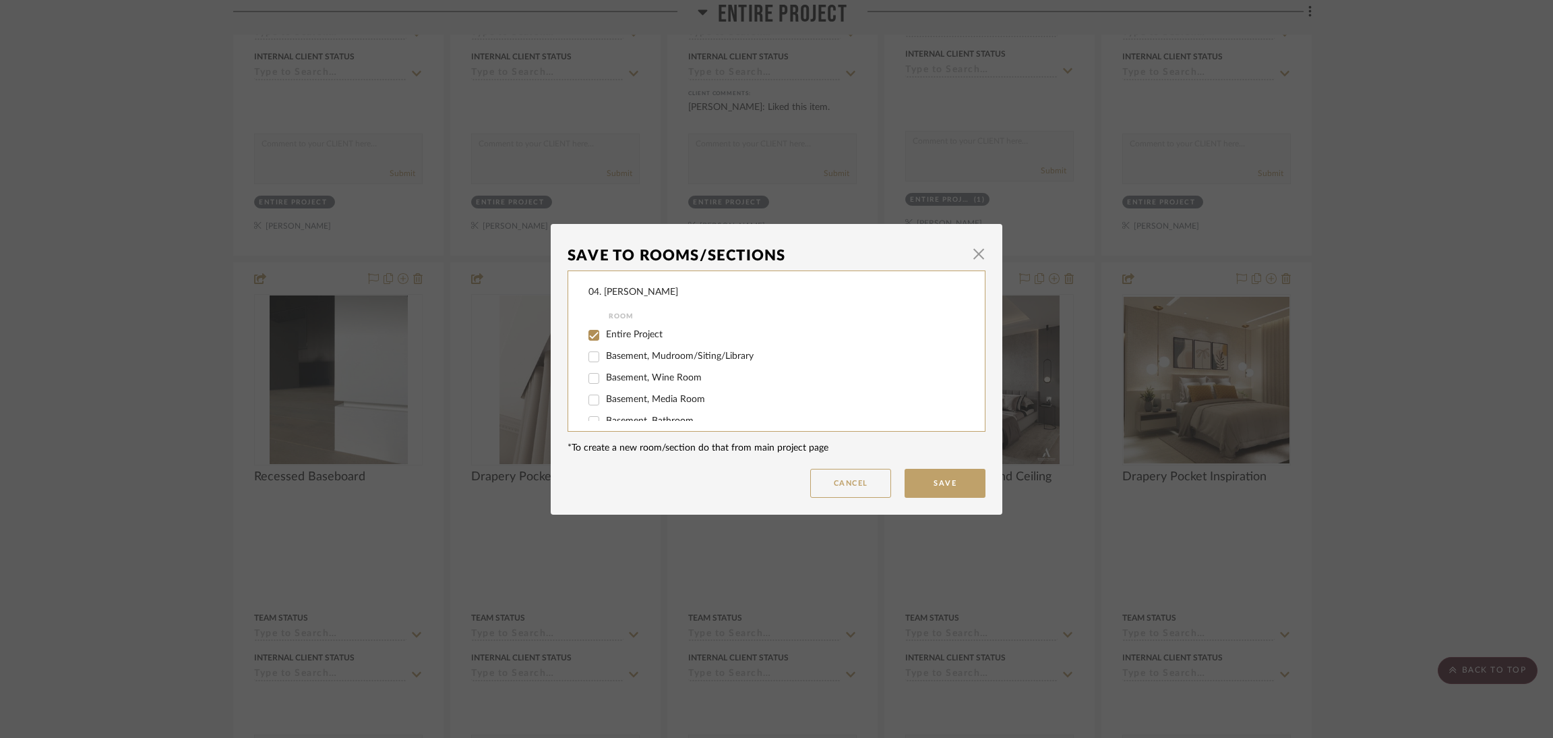
click at [606, 333] on span "Entire Project" at bounding box center [634, 334] width 57 height 9
click at [603, 333] on input "Entire Project" at bounding box center [594, 335] width 22 height 22
checkbox input "false"
click at [609, 386] on span "Considering" at bounding box center [630, 385] width 49 height 9
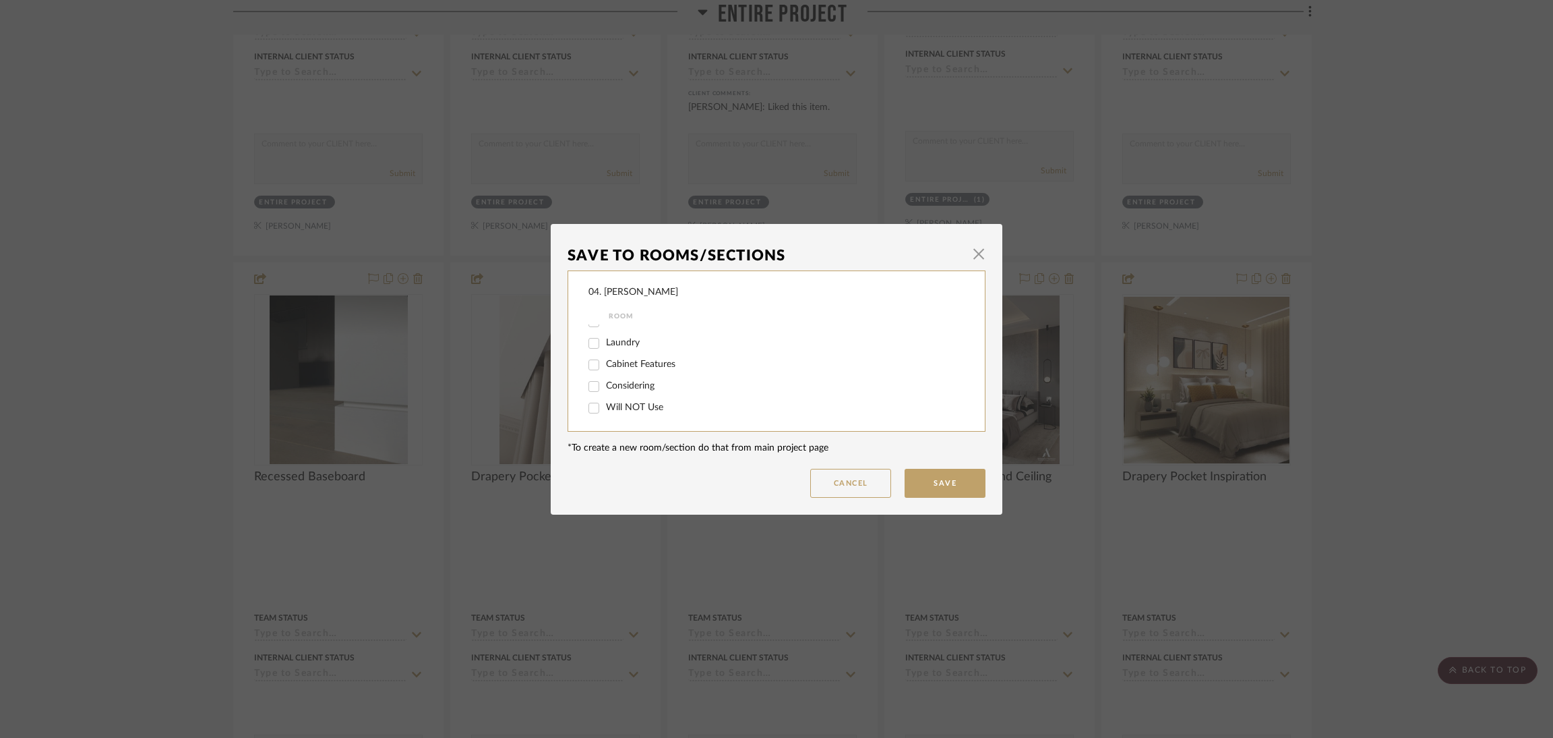
click at [605, 386] on input "Considering" at bounding box center [594, 387] width 22 height 22
checkbox input "true"
click at [933, 479] on button "Save" at bounding box center [945, 483] width 81 height 29
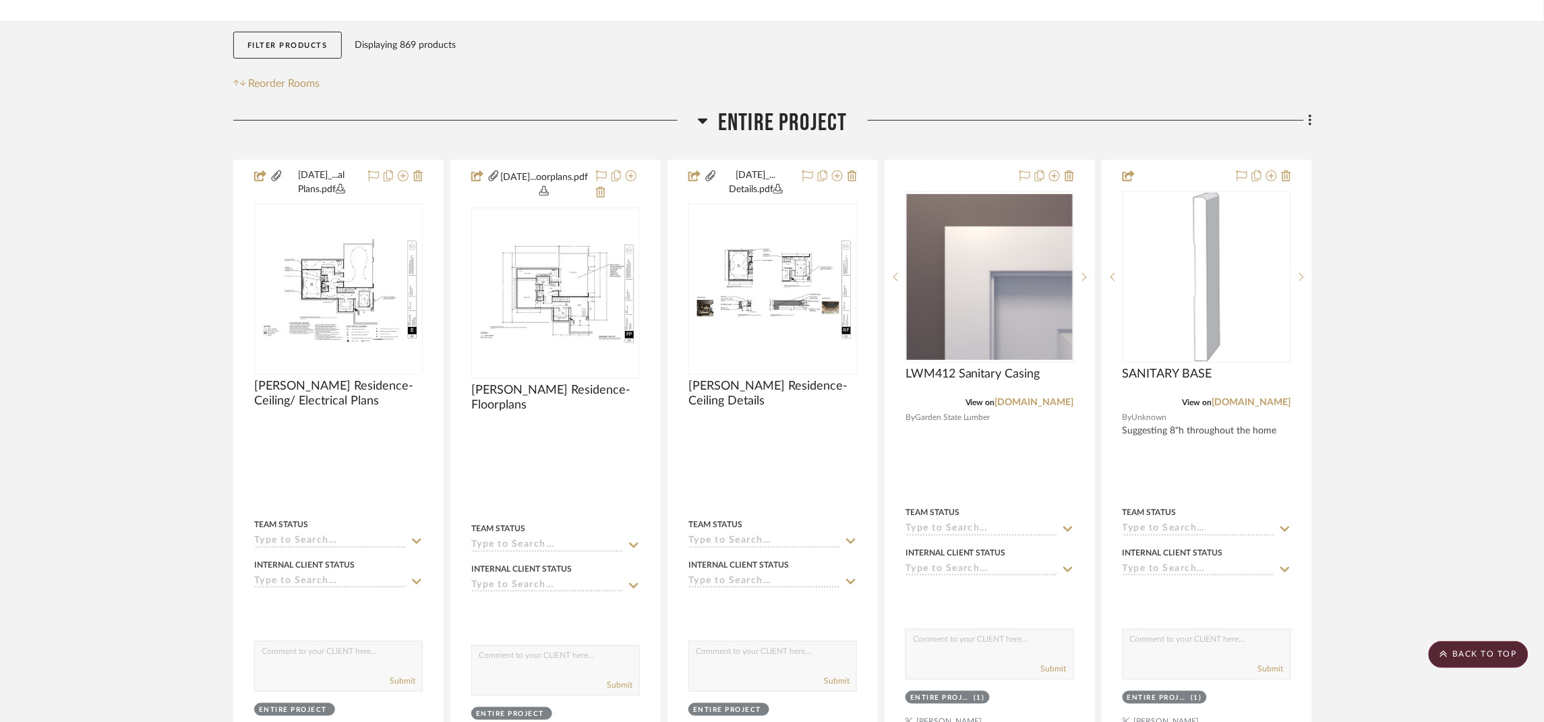
scroll to position [714, 0]
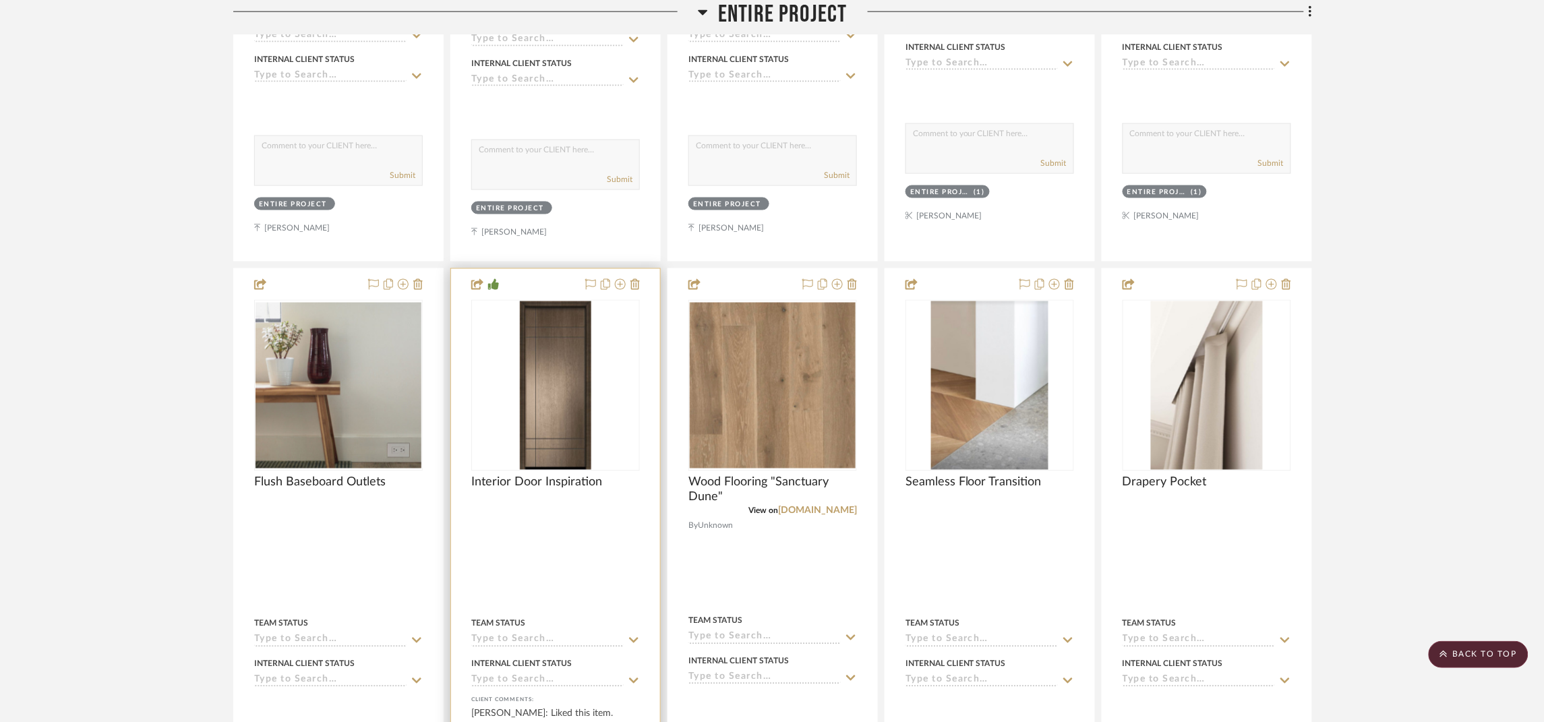
click at [565, 417] on img "0" at bounding box center [555, 385] width 71 height 169
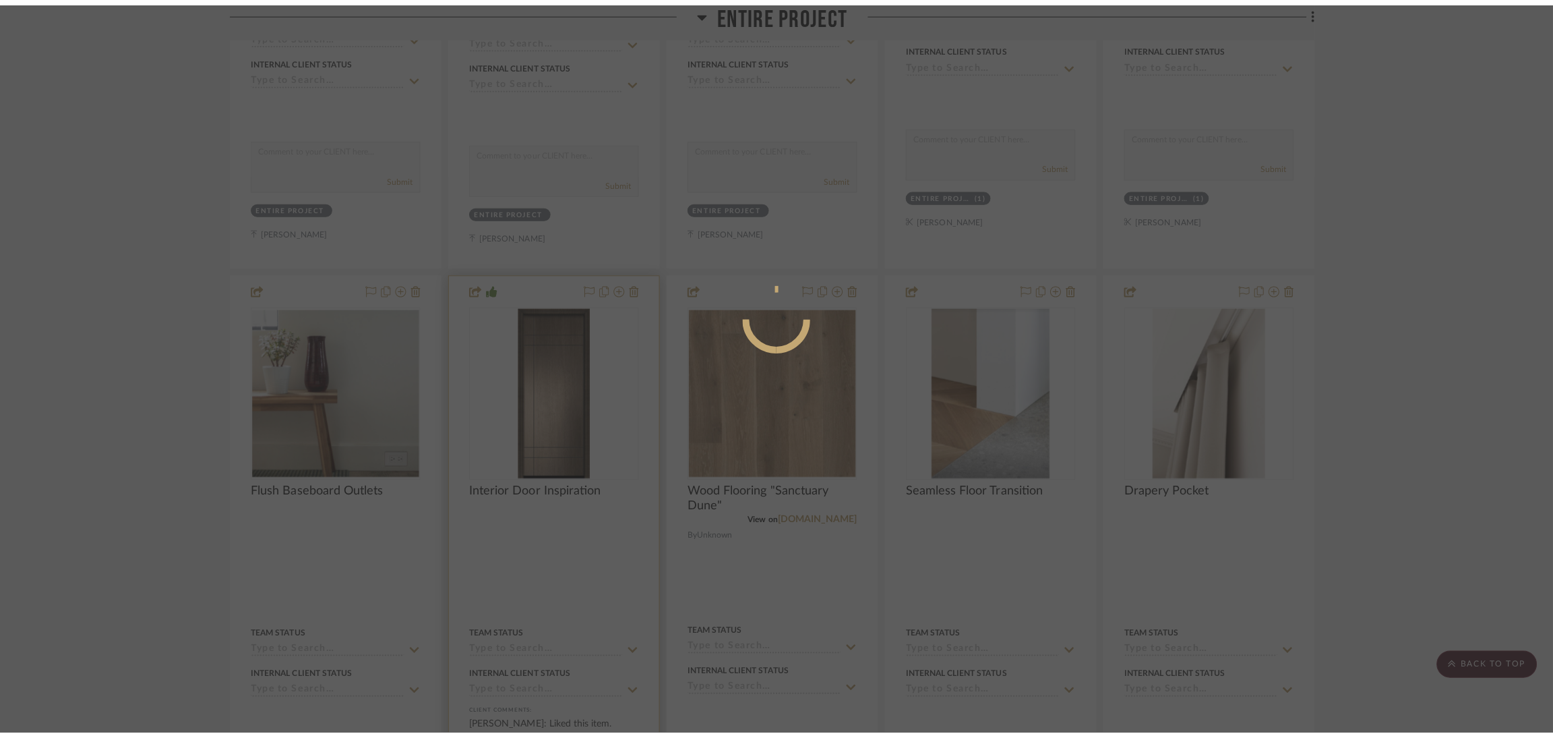
scroll to position [0, 0]
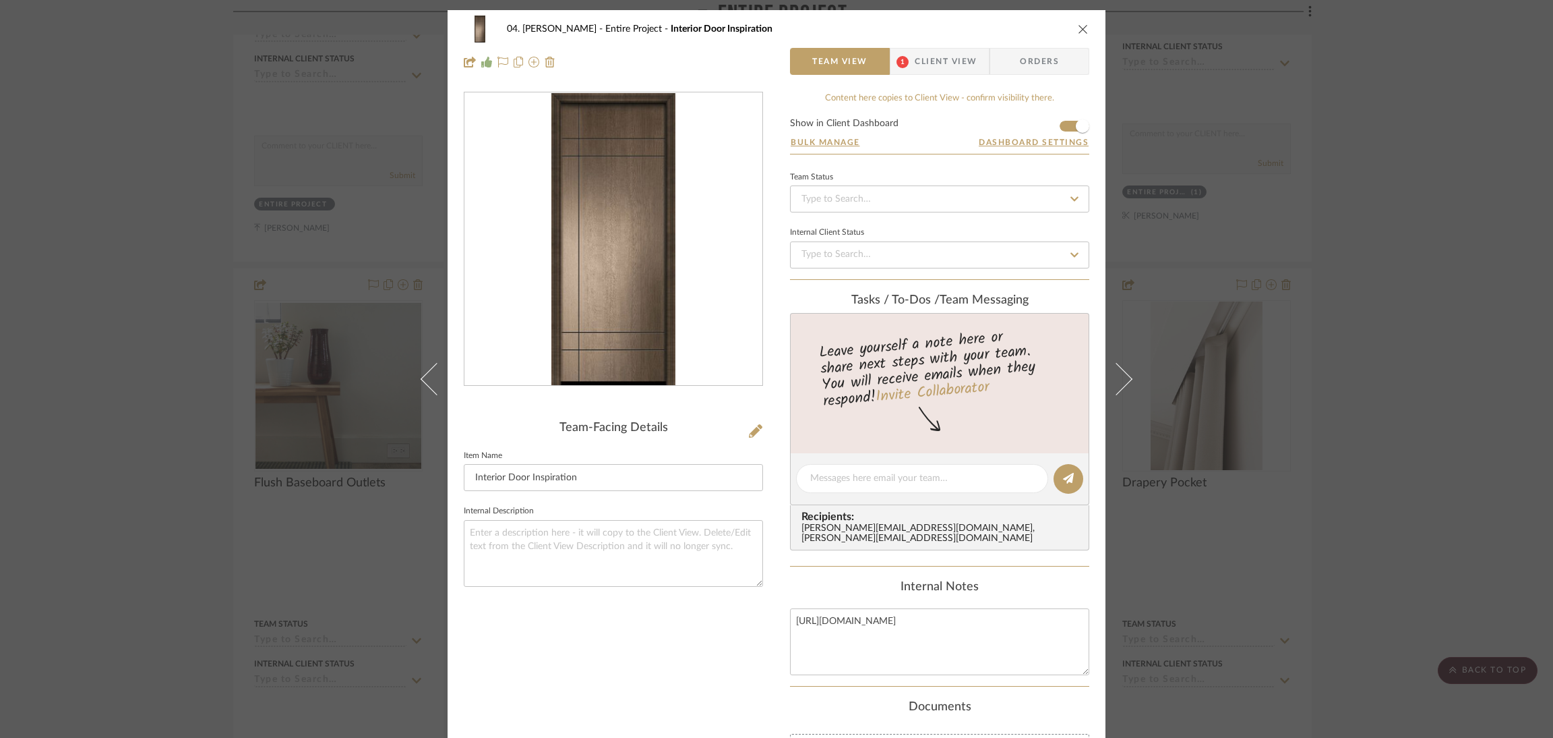
click at [612, 289] on img "0" at bounding box center [613, 239] width 123 height 293
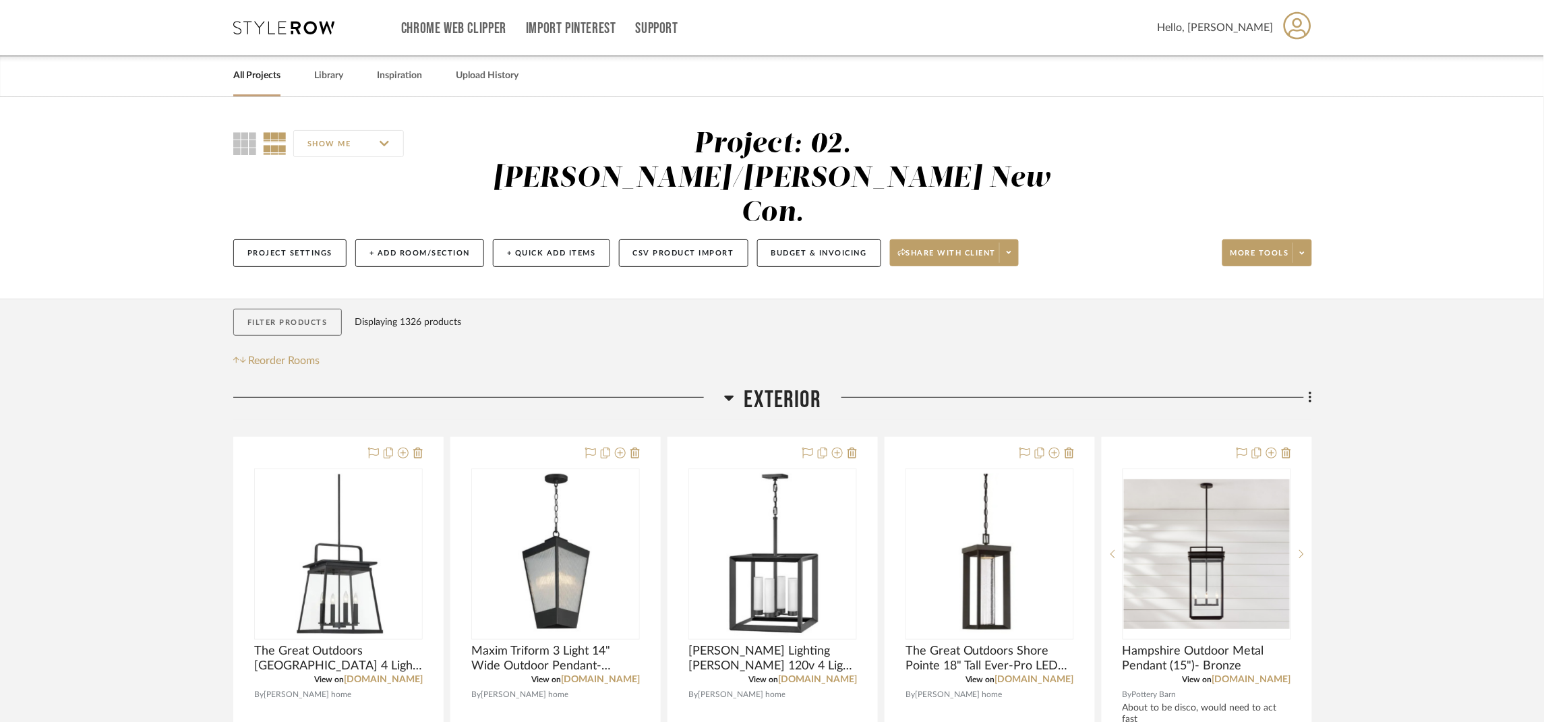
click at [317, 309] on button "Filter Products" at bounding box center [287, 323] width 109 height 28
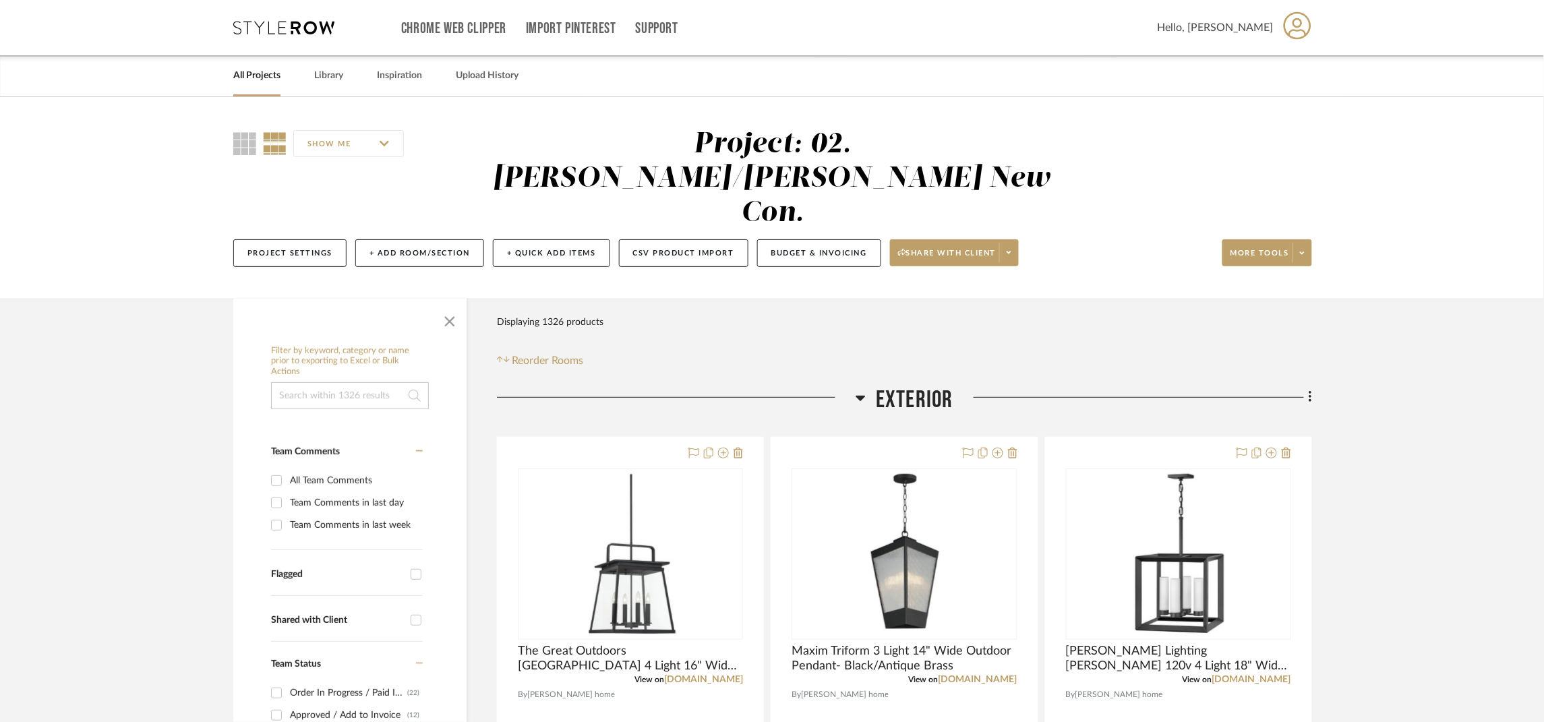
click at [349, 382] on input at bounding box center [350, 395] width 158 height 27
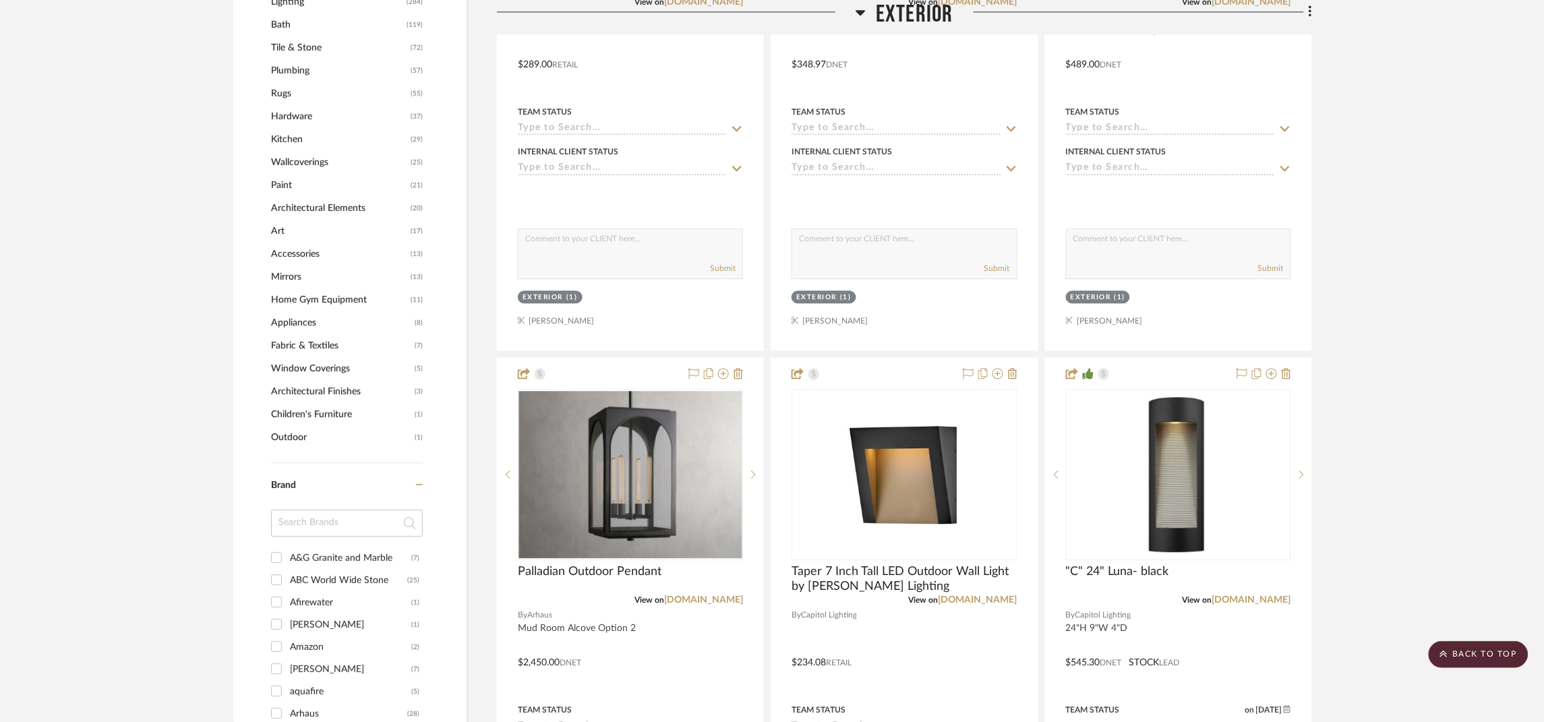
scroll to position [1314, 0]
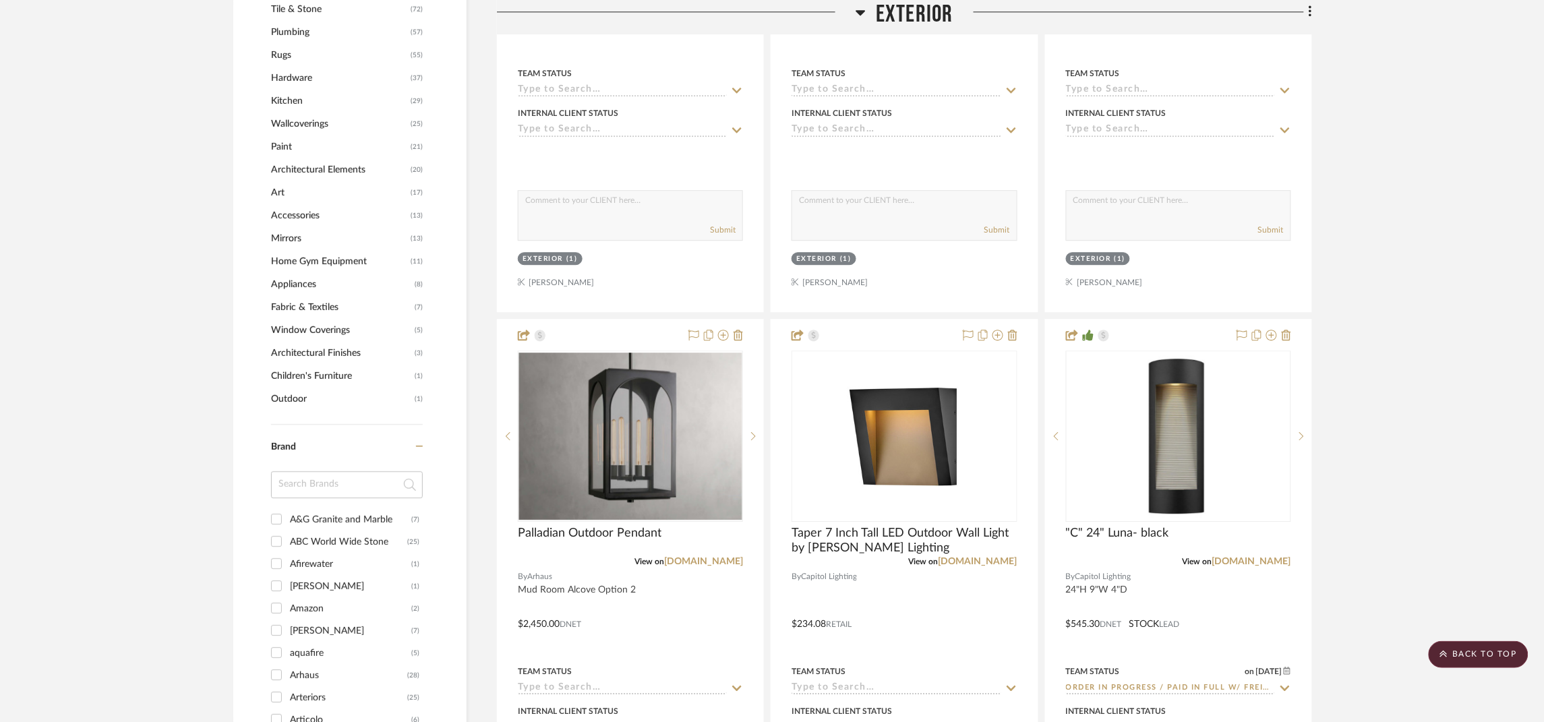
click at [343, 471] on input at bounding box center [347, 484] width 152 height 27
type input "stout"
click at [309, 509] on div "Stout Textiles" at bounding box center [348, 520] width 117 height 22
click at [287, 508] on input "Stout Textiles (10)" at bounding box center [277, 519] width 22 height 22
checkbox input "true"
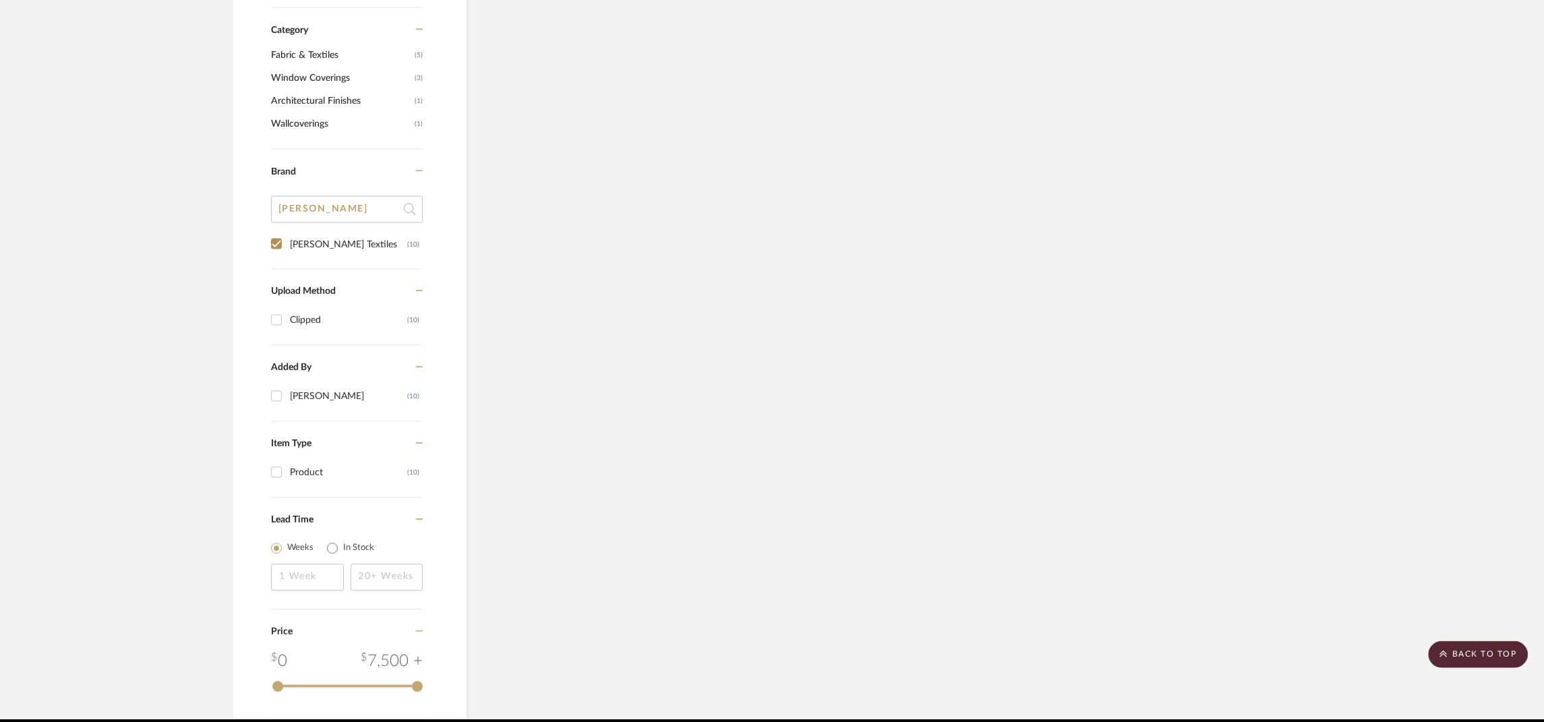
scroll to position [264, 0]
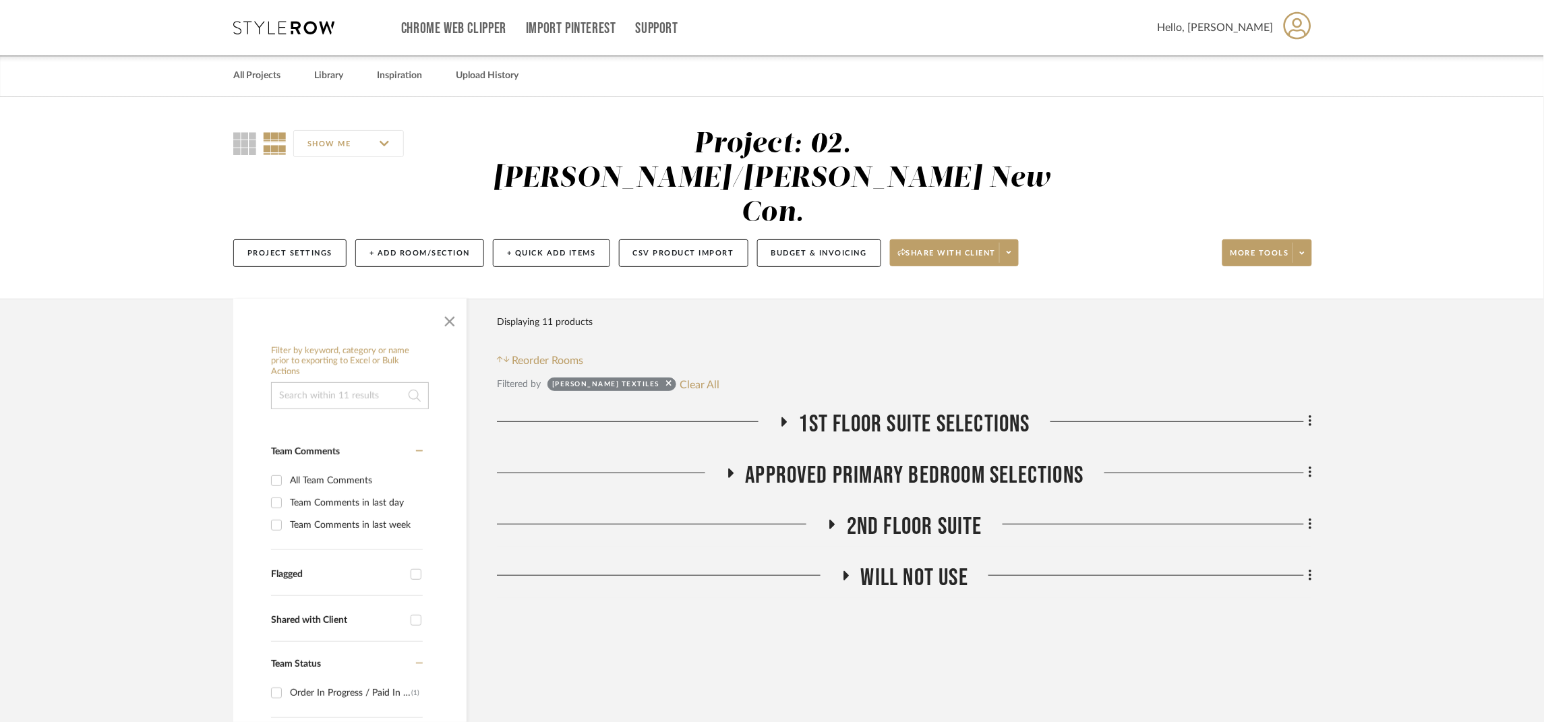
click at [881, 410] on span "1st Floor Suite Selections" at bounding box center [914, 424] width 231 height 29
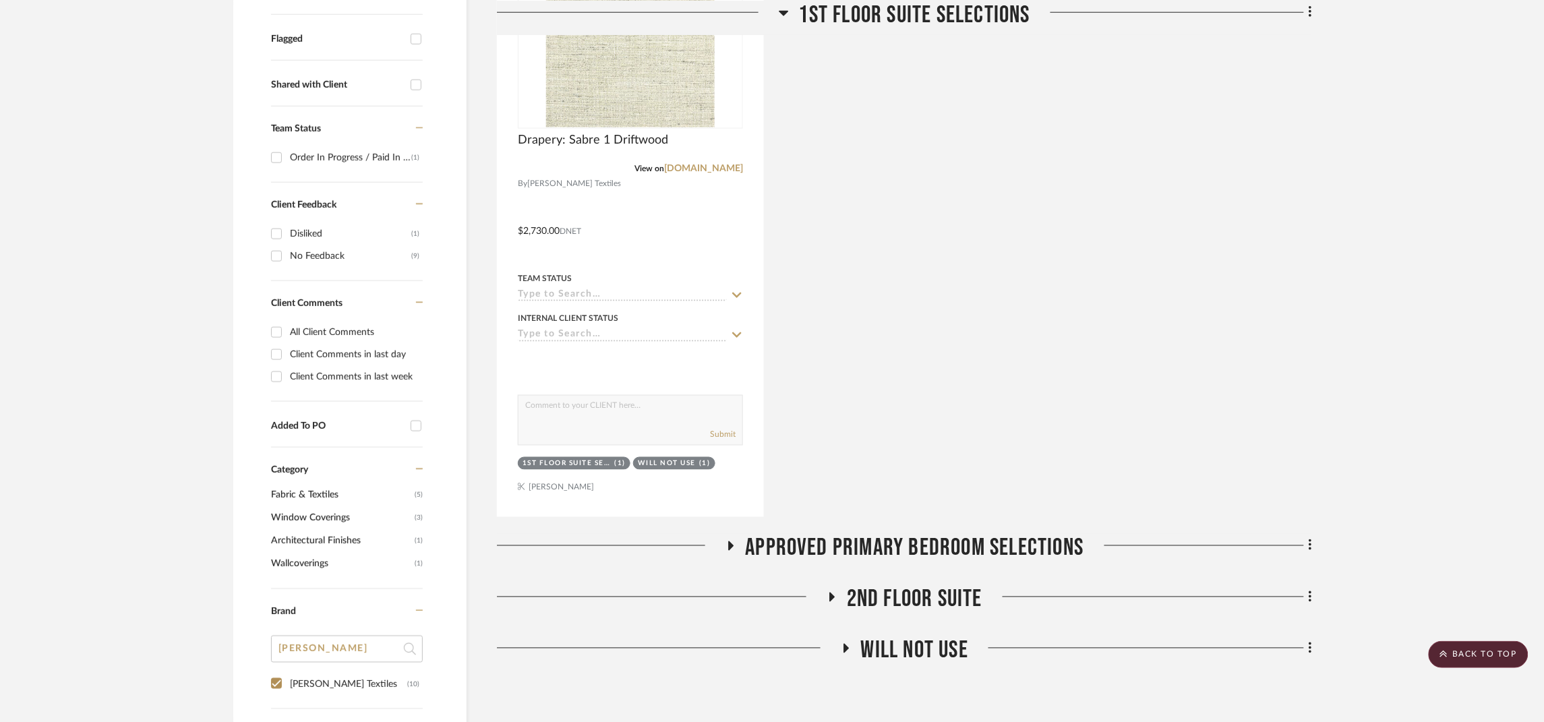
scroll to position [606, 0]
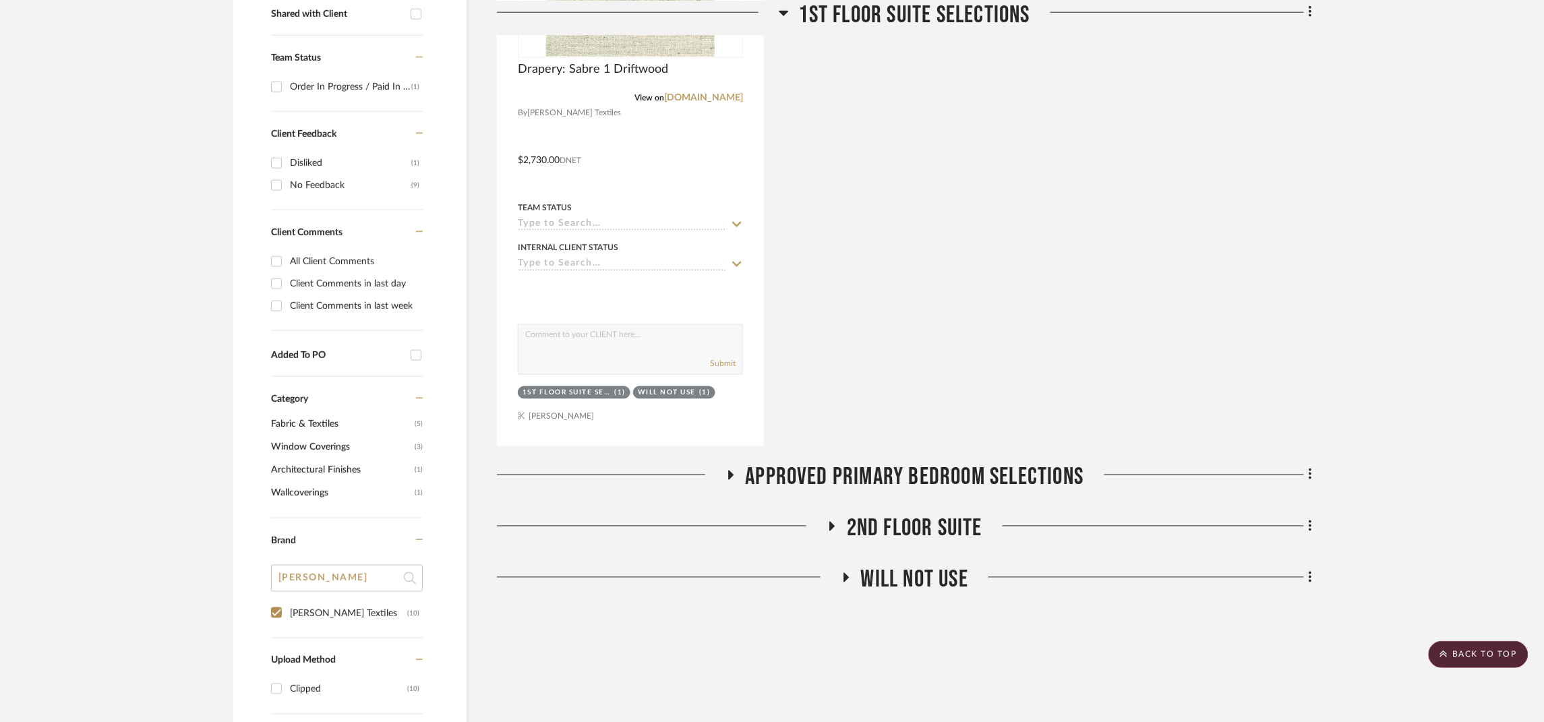
click at [965, 463] on span "Approved Primary Bedroom Selections" at bounding box center [915, 477] width 338 height 29
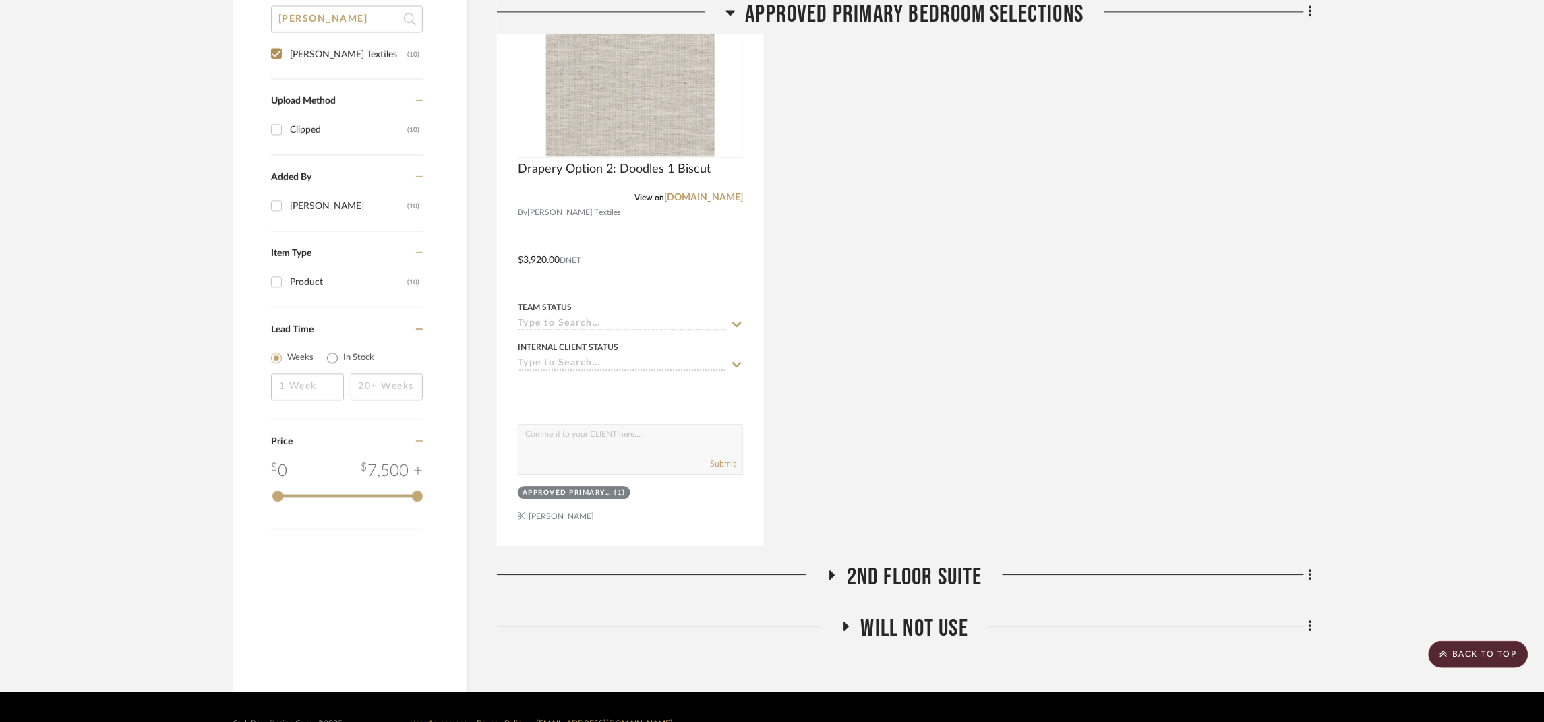
drag, startPoint x: 932, startPoint y: 556, endPoint x: 937, endPoint y: 548, distance: 9.7
click at [932, 563] on span "2nd Floor Suite" at bounding box center [915, 577] width 136 height 29
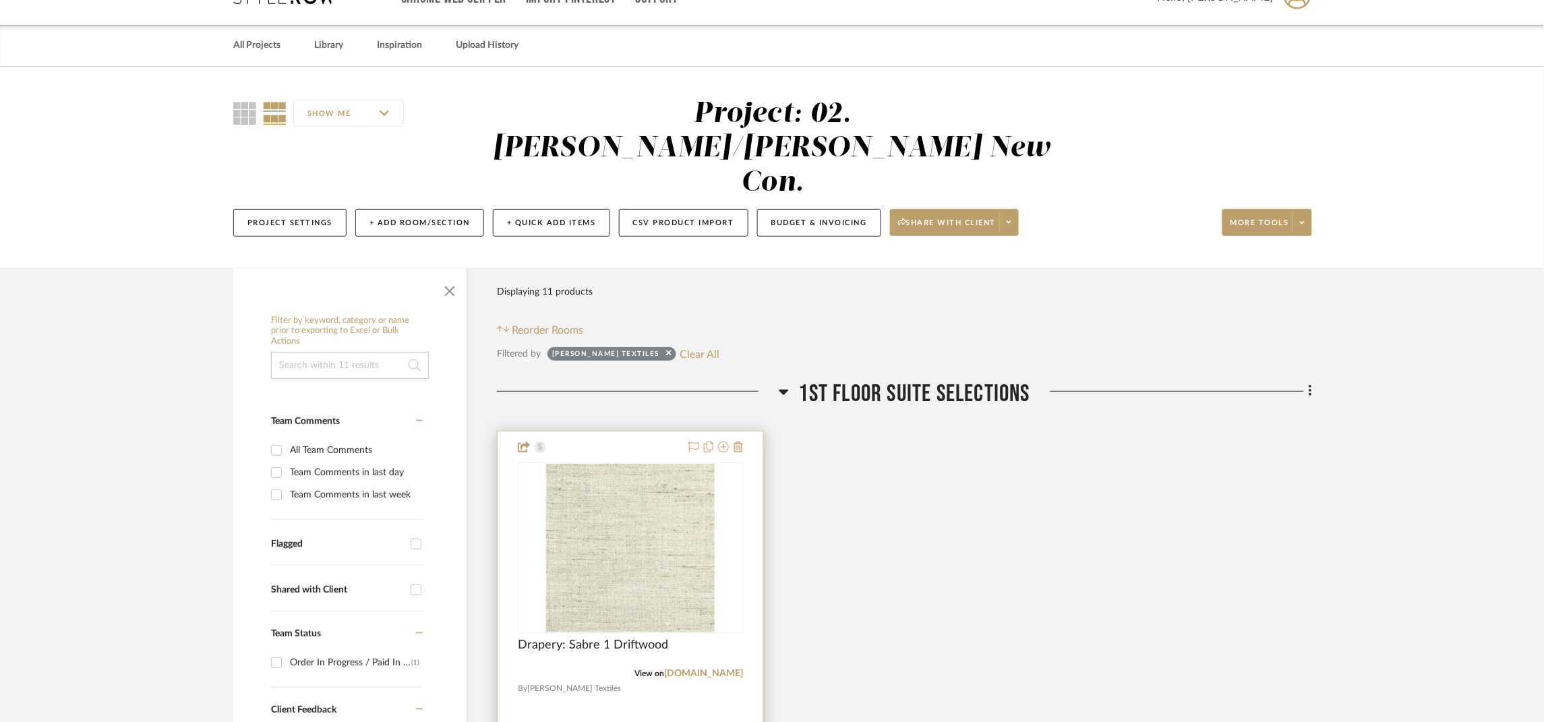
scroll to position [101, 0]
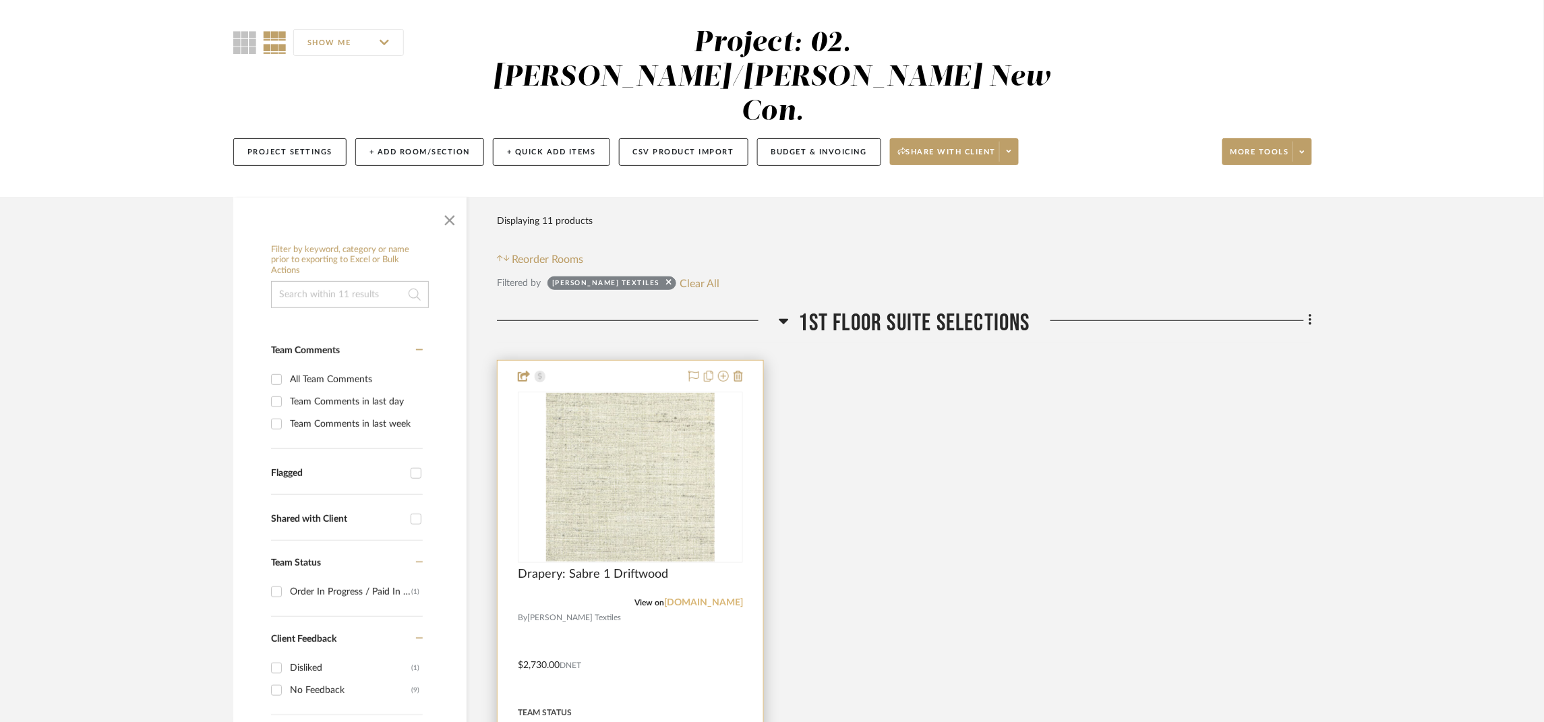
click at [723, 598] on link "estout.com" at bounding box center [703, 602] width 79 height 9
